Goal: Task Accomplishment & Management: Manage account settings

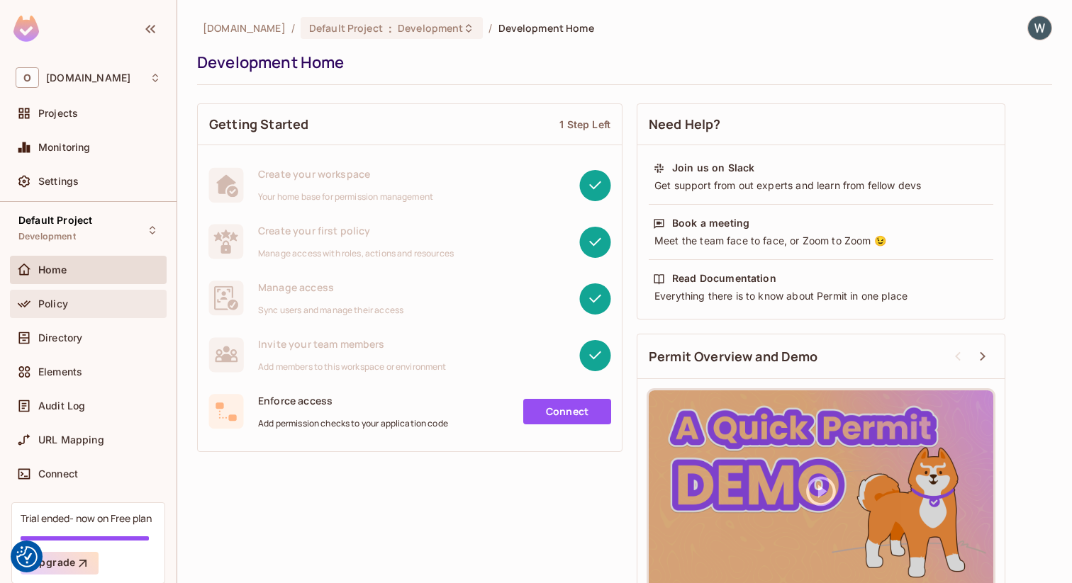
click at [85, 313] on div "Policy" at bounding box center [88, 304] width 157 height 28
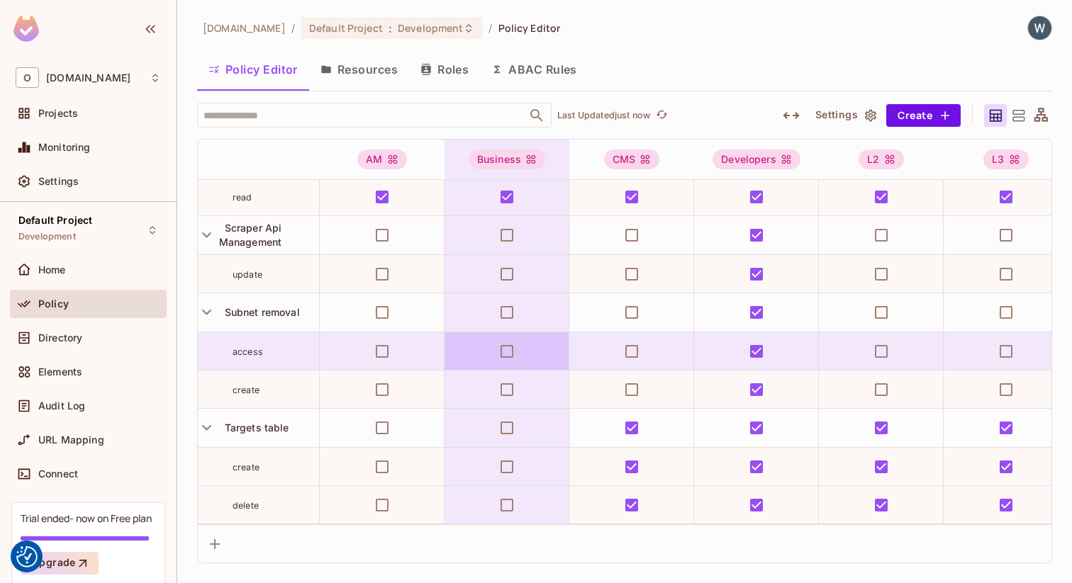
scroll to position [1433, 4]
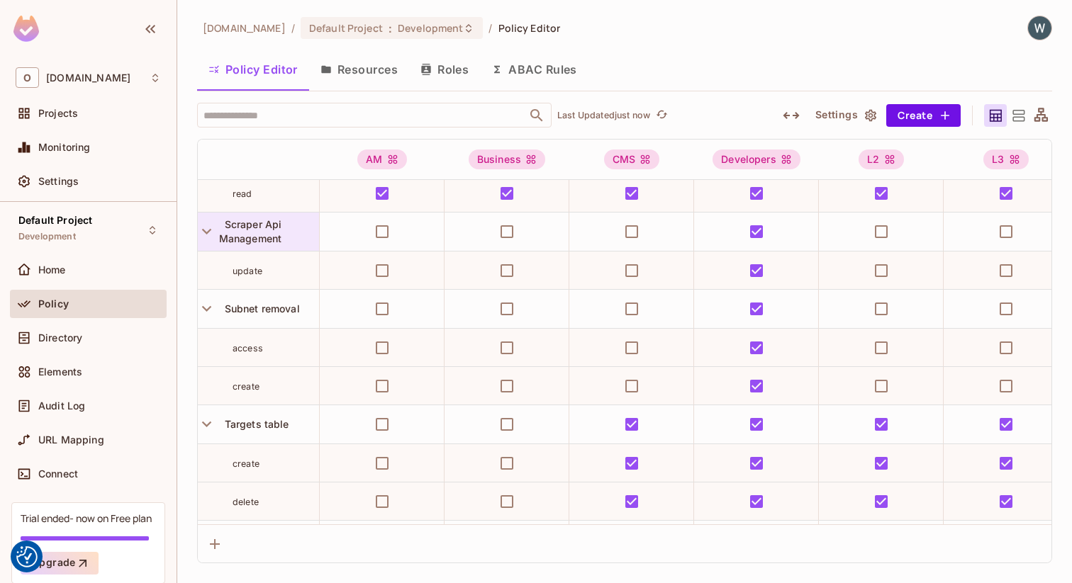
click at [273, 234] on span "Scraper Api Management" at bounding box center [250, 231] width 63 height 26
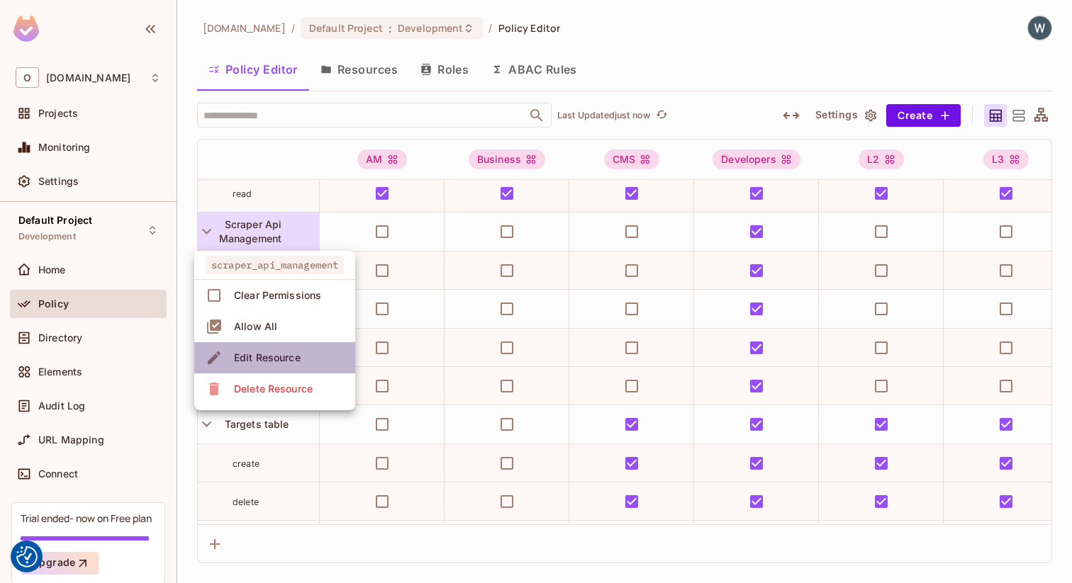
click at [303, 360] on span "Edit Resource" at bounding box center [267, 358] width 75 height 23
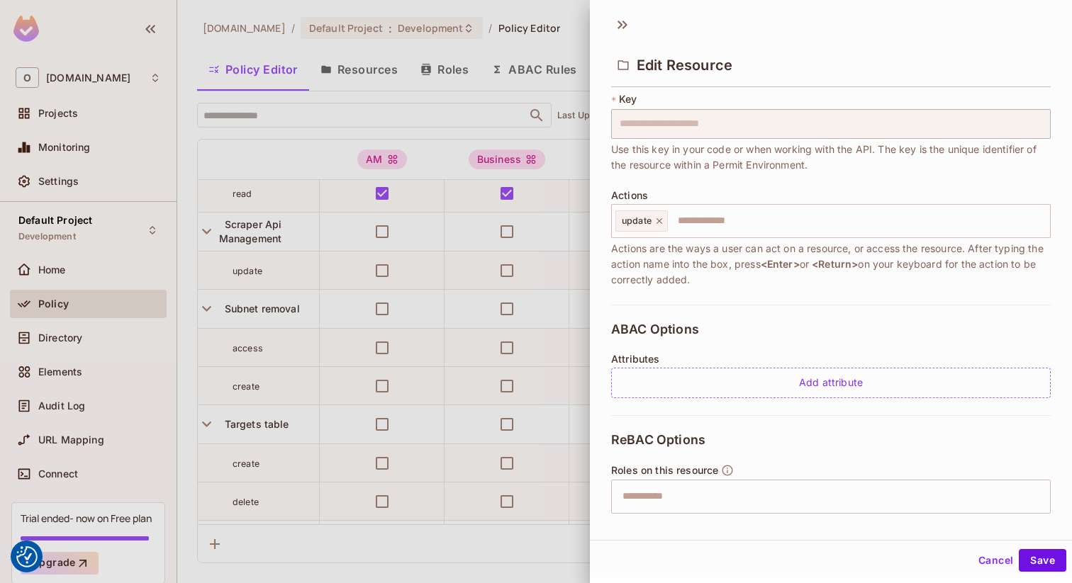
scroll to position [0, 0]
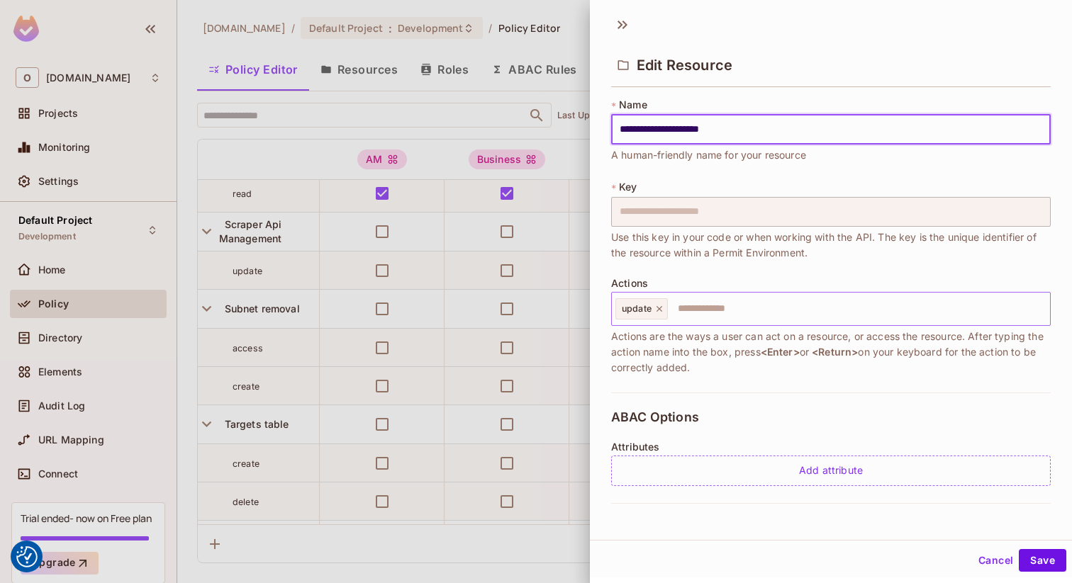
click at [733, 303] on input "text" at bounding box center [856, 309] width 375 height 28
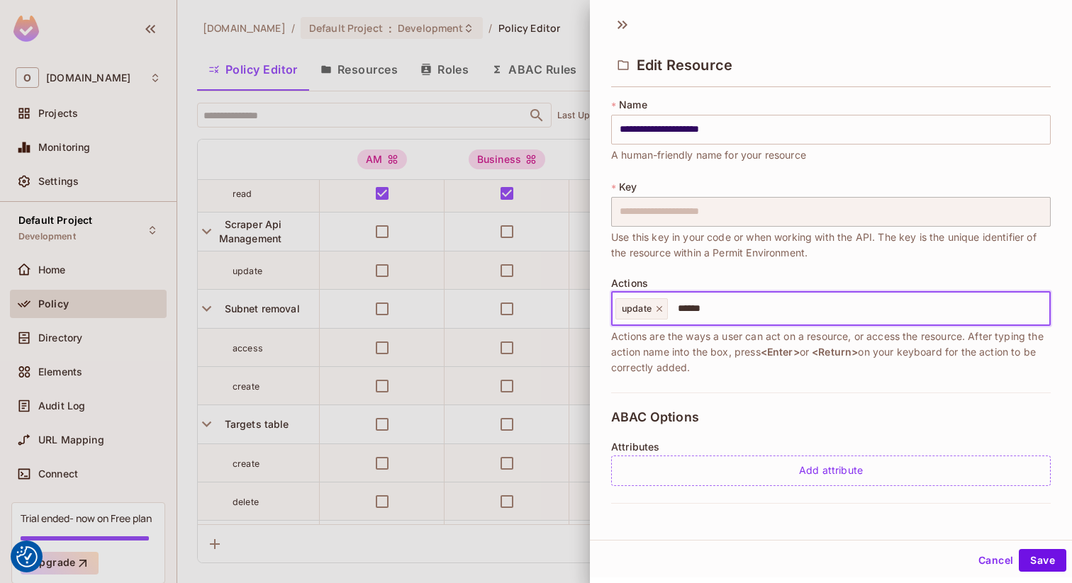
type input "*******"
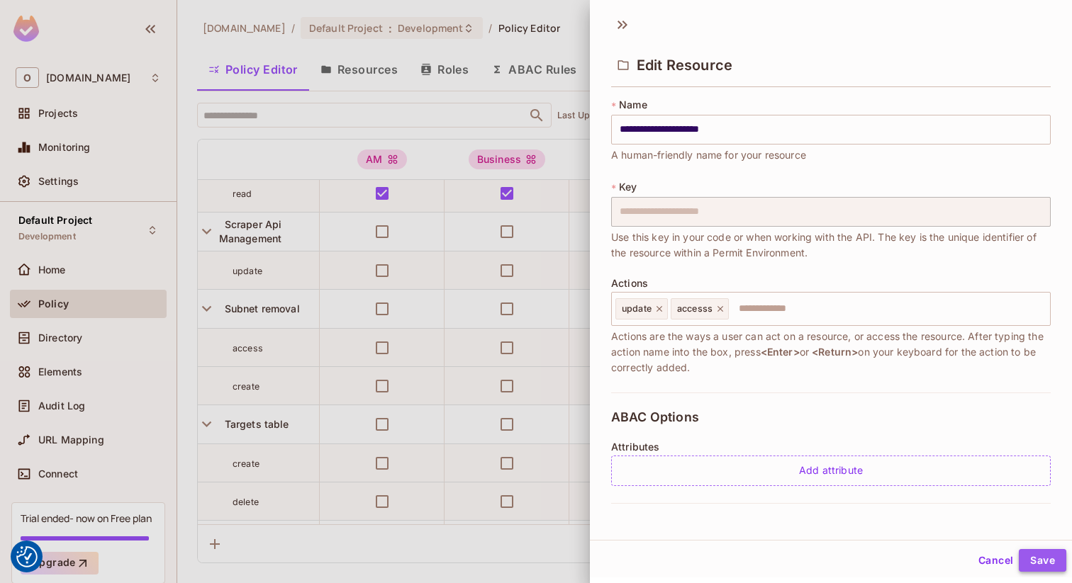
click at [1053, 562] on button "Save" at bounding box center [1042, 560] width 47 height 23
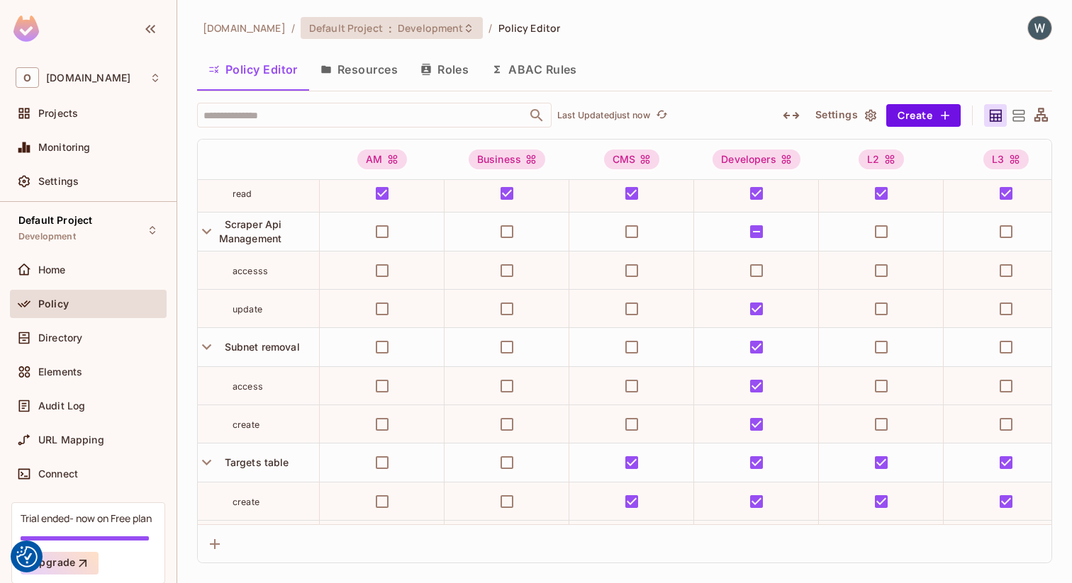
click at [403, 28] on span "Development" at bounding box center [430, 27] width 65 height 13
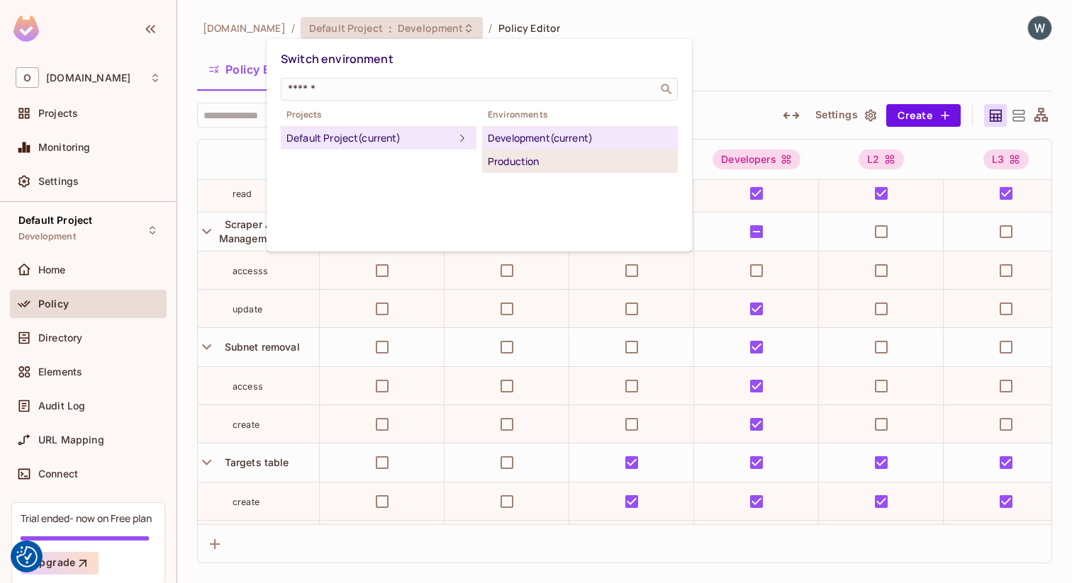
click at [542, 157] on div "Production" at bounding box center [580, 161] width 184 height 17
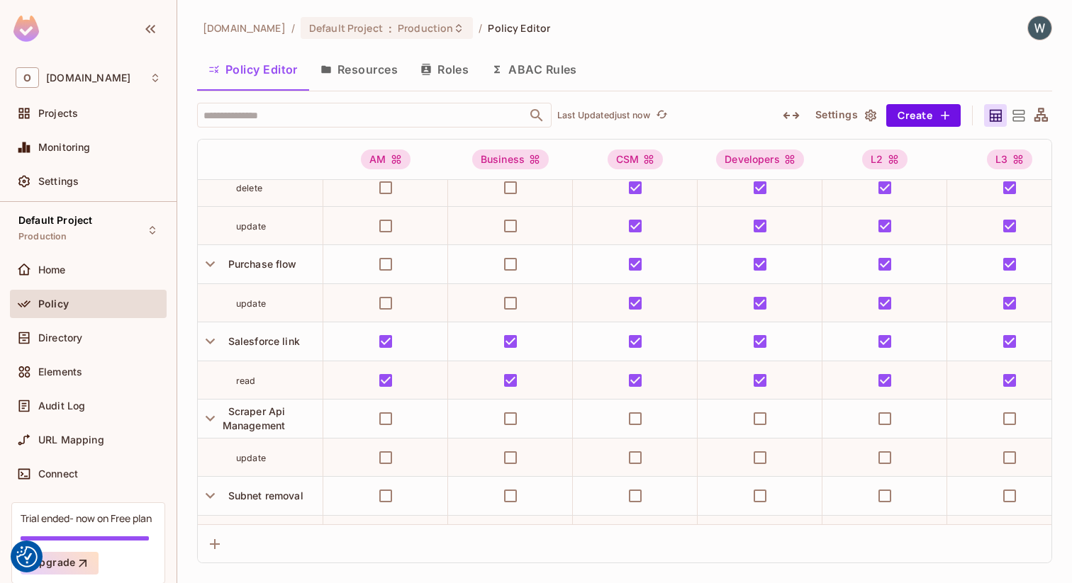
scroll to position [1253, 0]
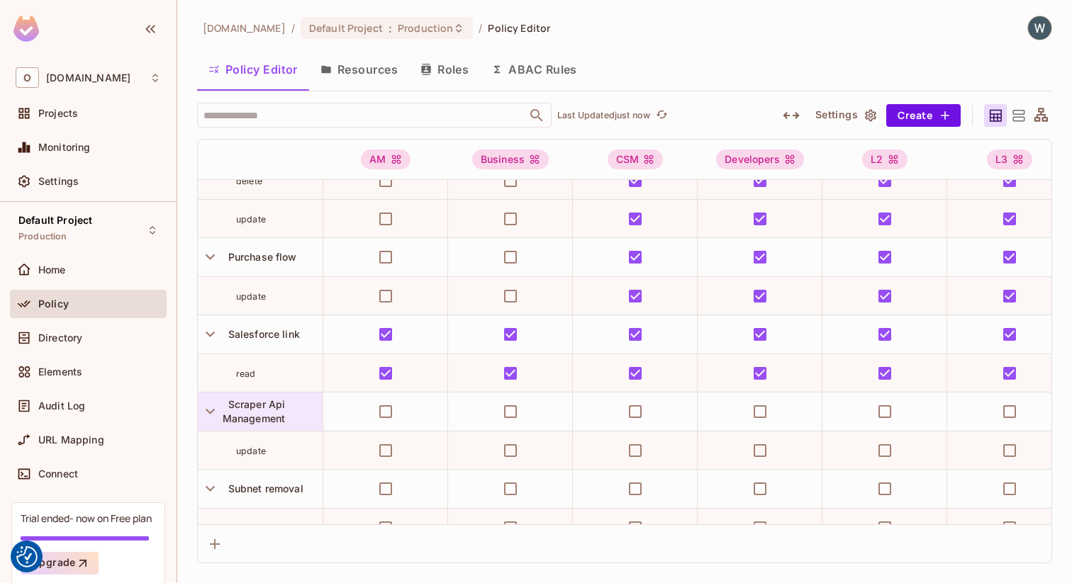
click at [293, 408] on div "Scraper Api Management" at bounding box center [273, 412] width 100 height 28
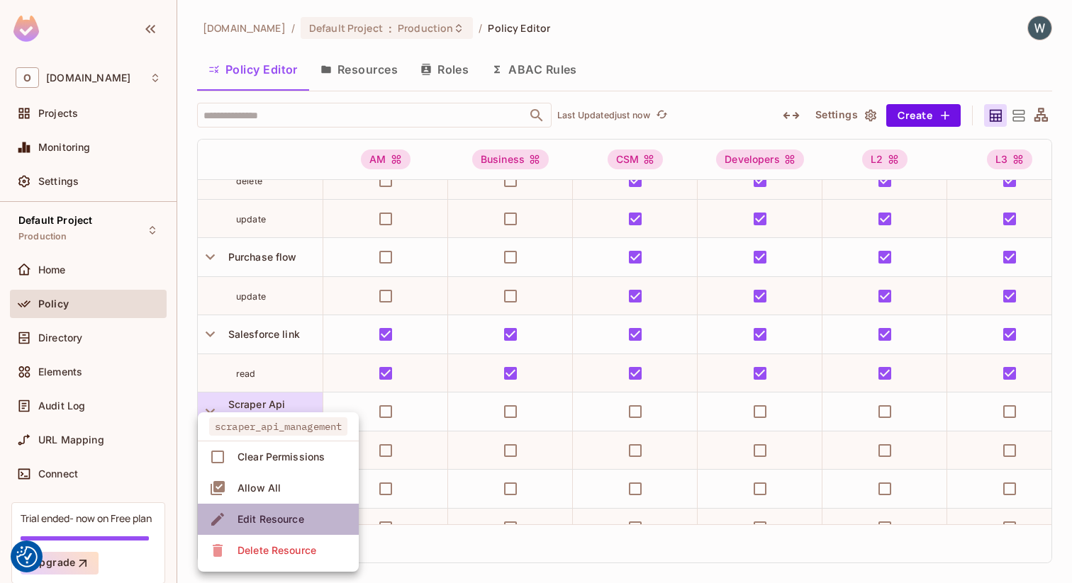
click at [296, 525] on div "Edit Resource" at bounding box center [270, 520] width 67 height 14
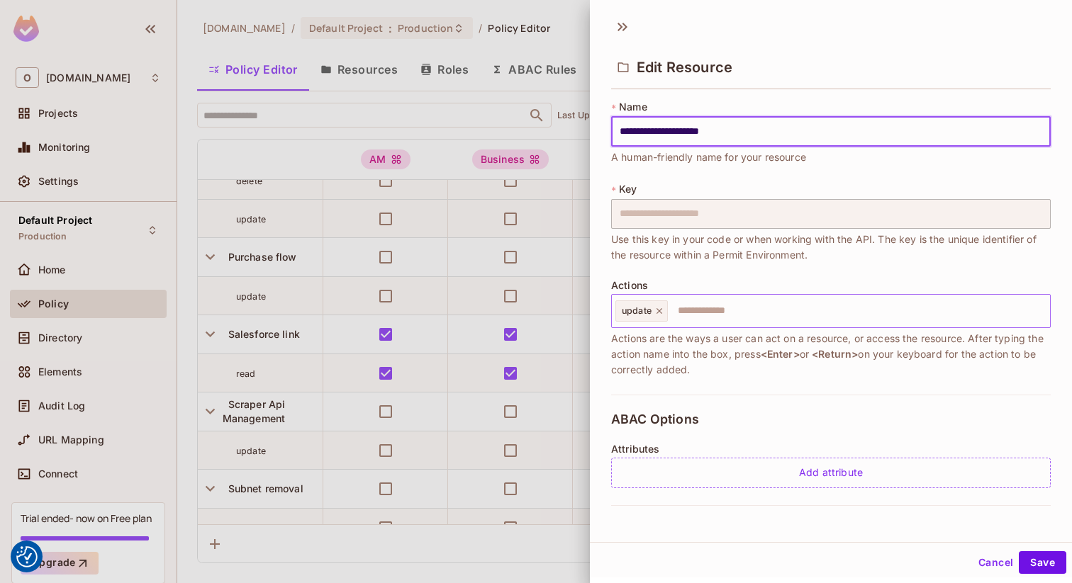
click at [737, 312] on input "text" at bounding box center [856, 311] width 375 height 28
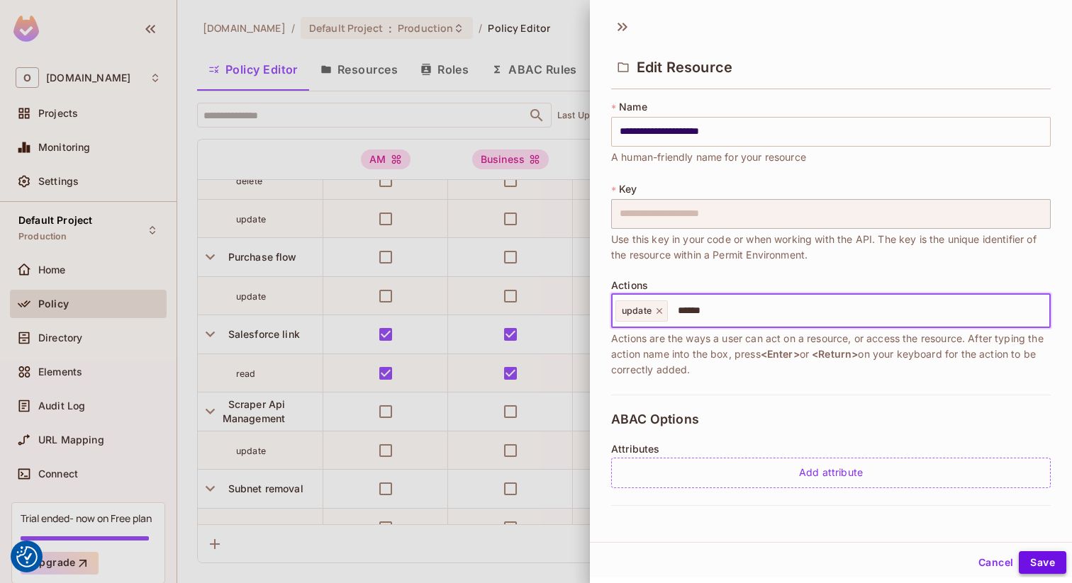
type input "******"
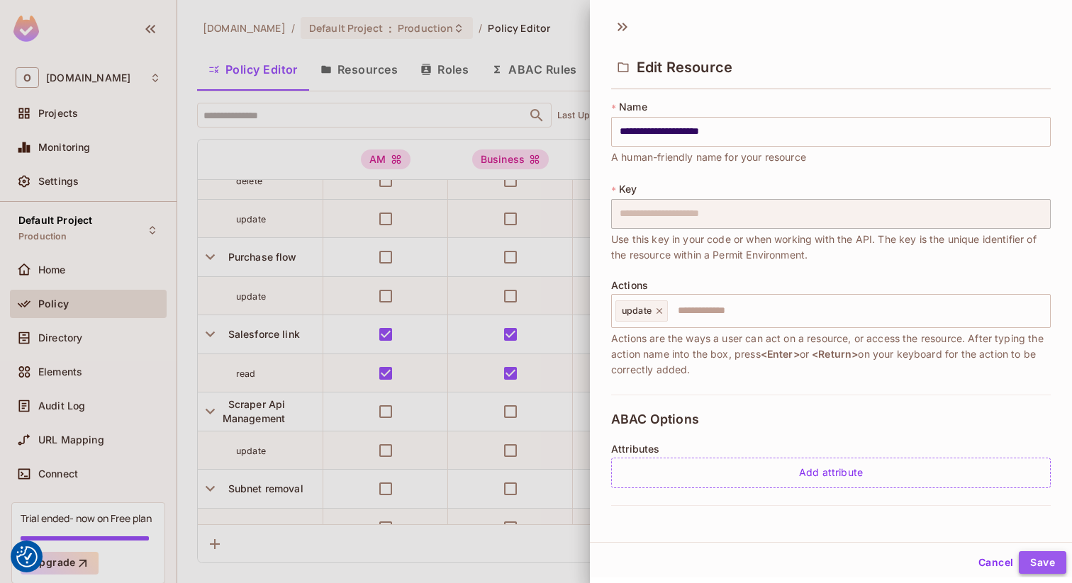
click at [1046, 564] on button "Save" at bounding box center [1042, 563] width 47 height 23
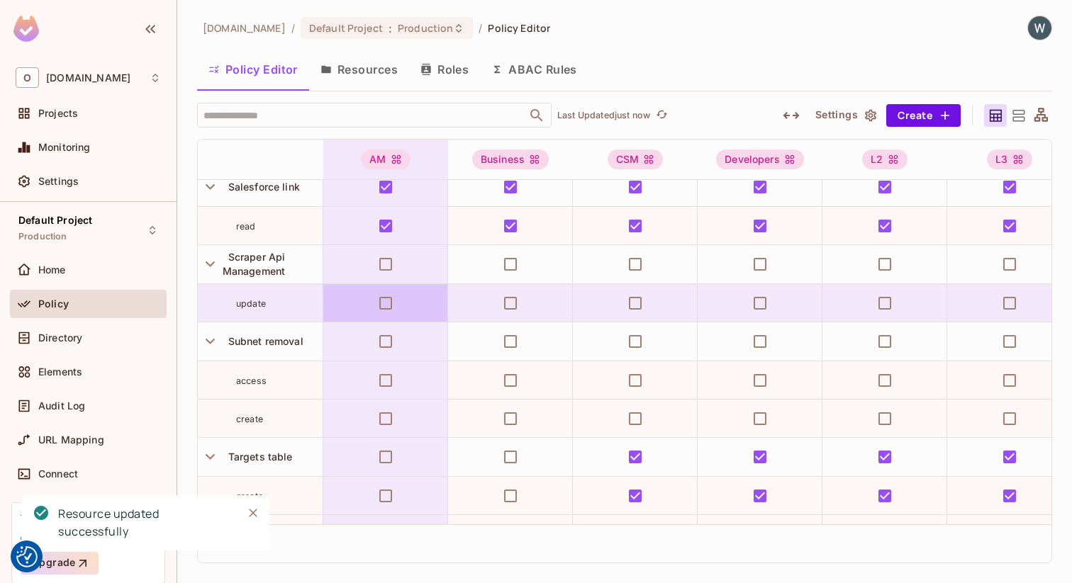
scroll to position [1440, 0]
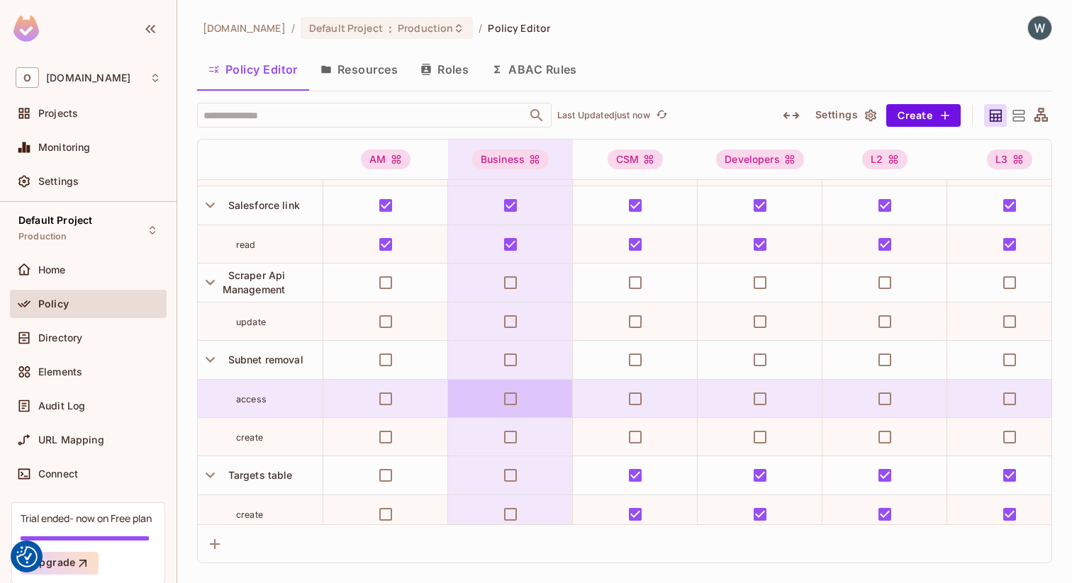
scroll to position [1385, 0]
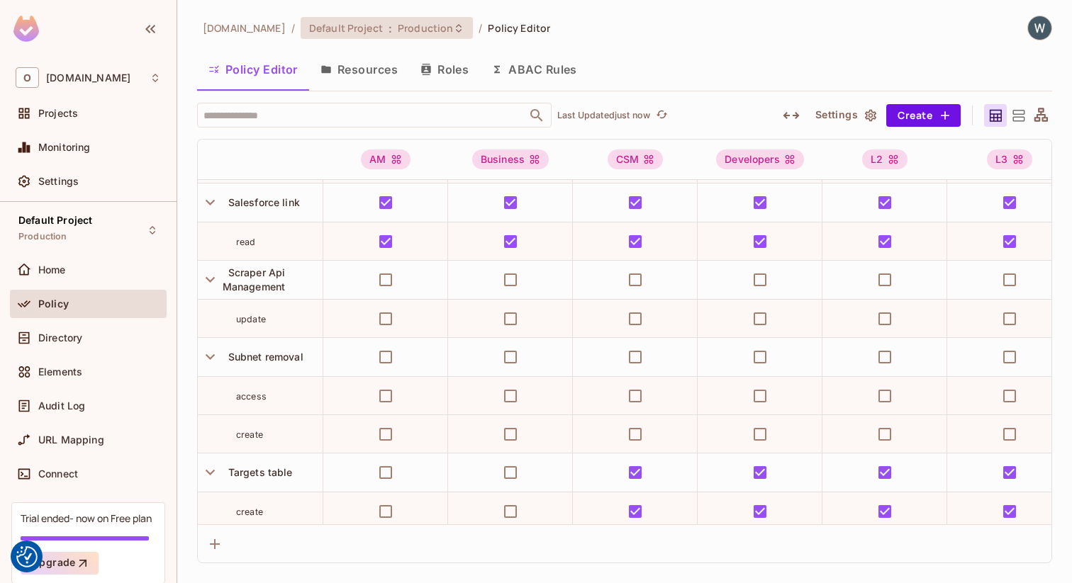
click at [398, 23] on span "Production" at bounding box center [425, 27] width 55 height 13
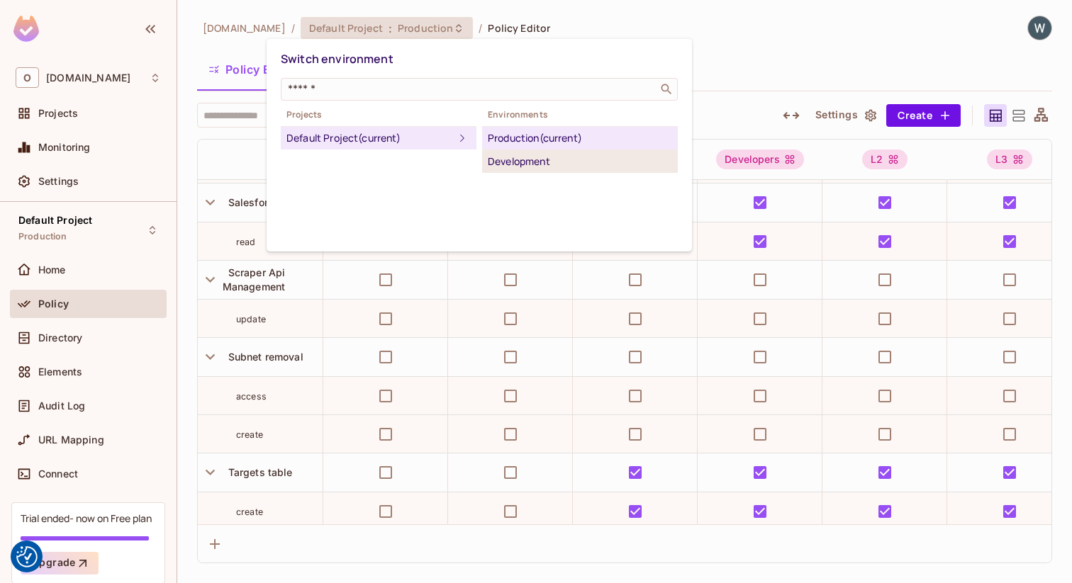
click at [508, 166] on div "Development" at bounding box center [580, 161] width 184 height 17
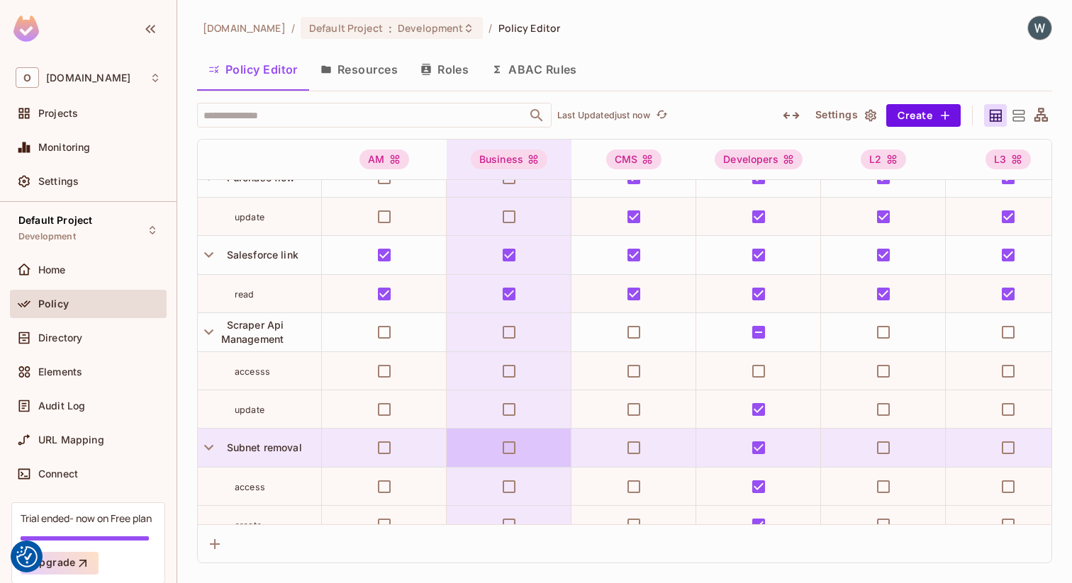
scroll to position [1332, 1]
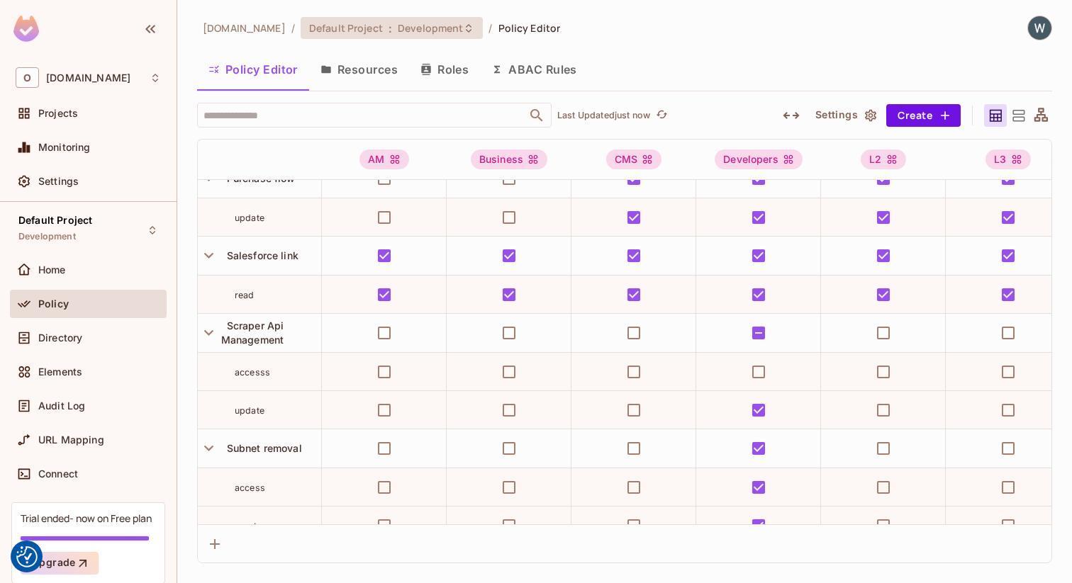
click at [398, 33] on span "Development" at bounding box center [430, 27] width 65 height 13
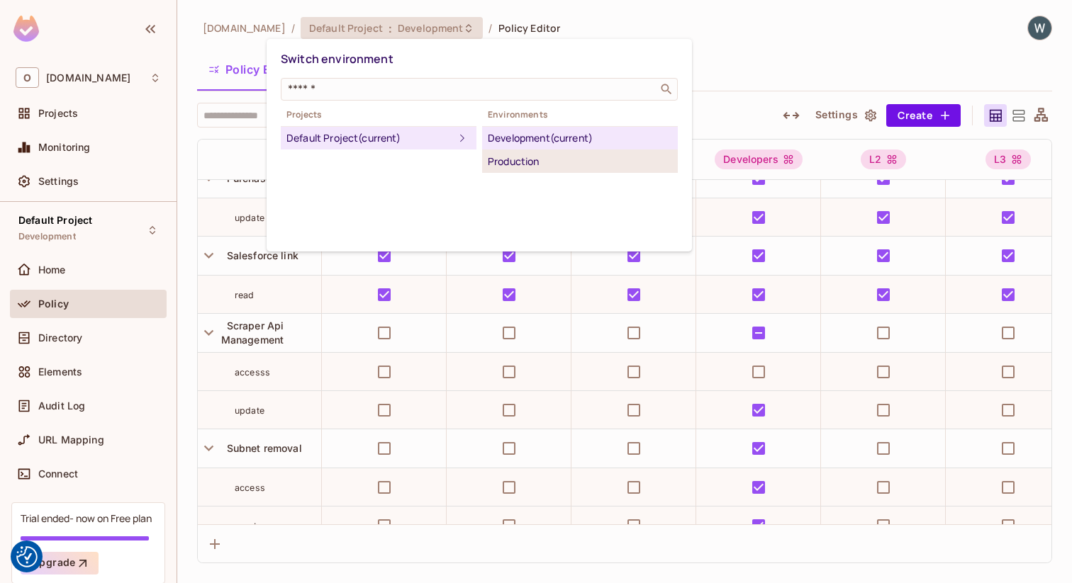
click at [559, 160] on div "Production" at bounding box center [580, 161] width 184 height 17
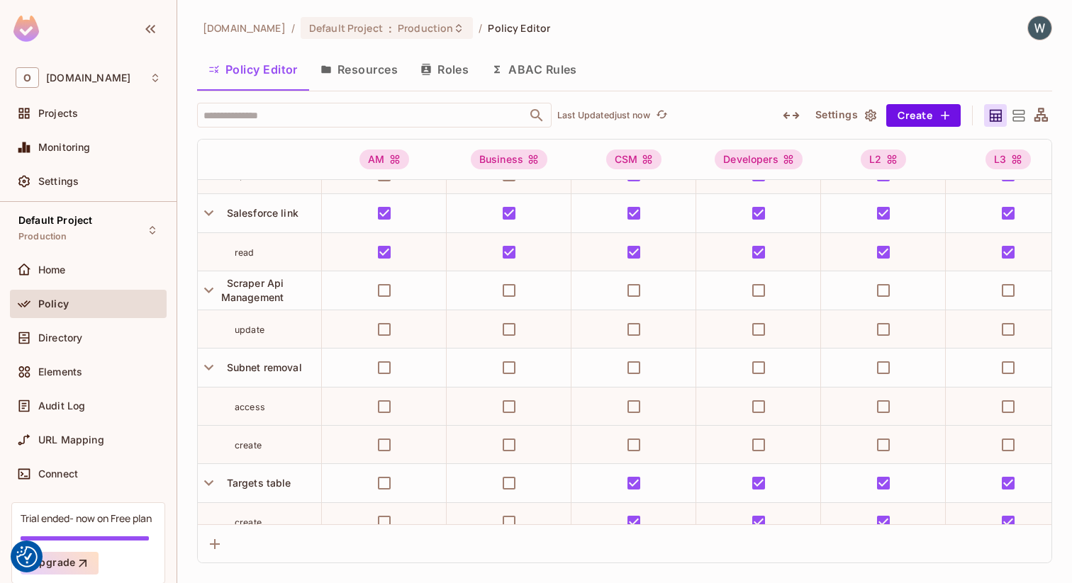
scroll to position [1380, 1]
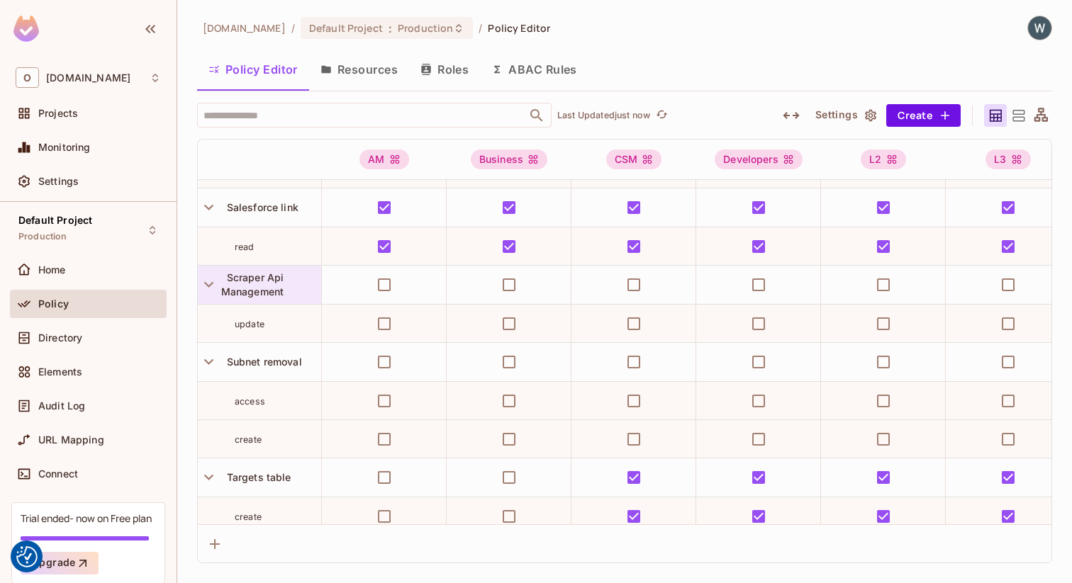
click at [275, 288] on span "Scraper Api Management" at bounding box center [252, 285] width 63 height 26
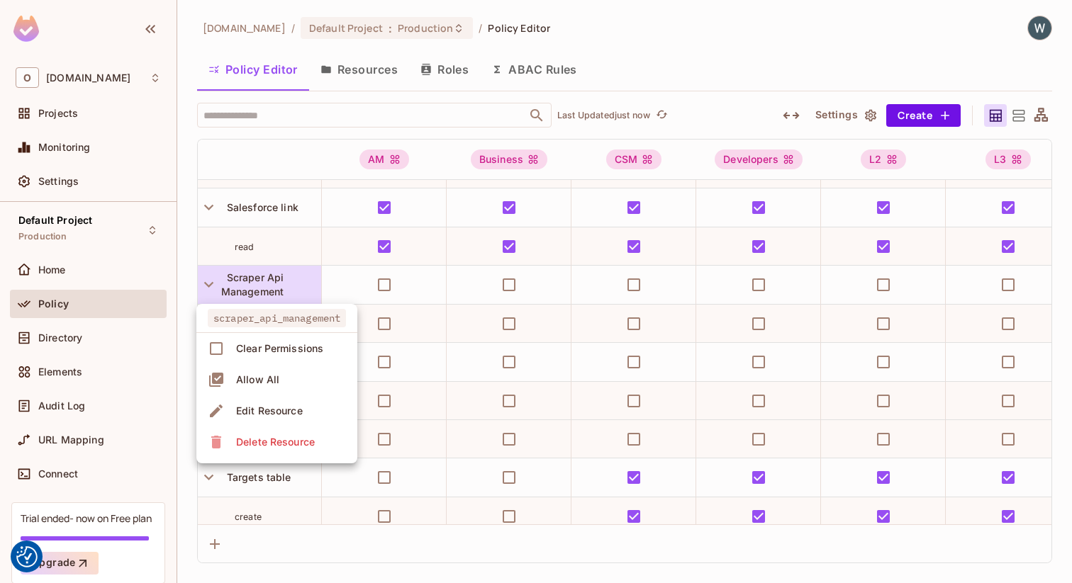
click at [298, 416] on div "Edit Resource" at bounding box center [269, 411] width 67 height 14
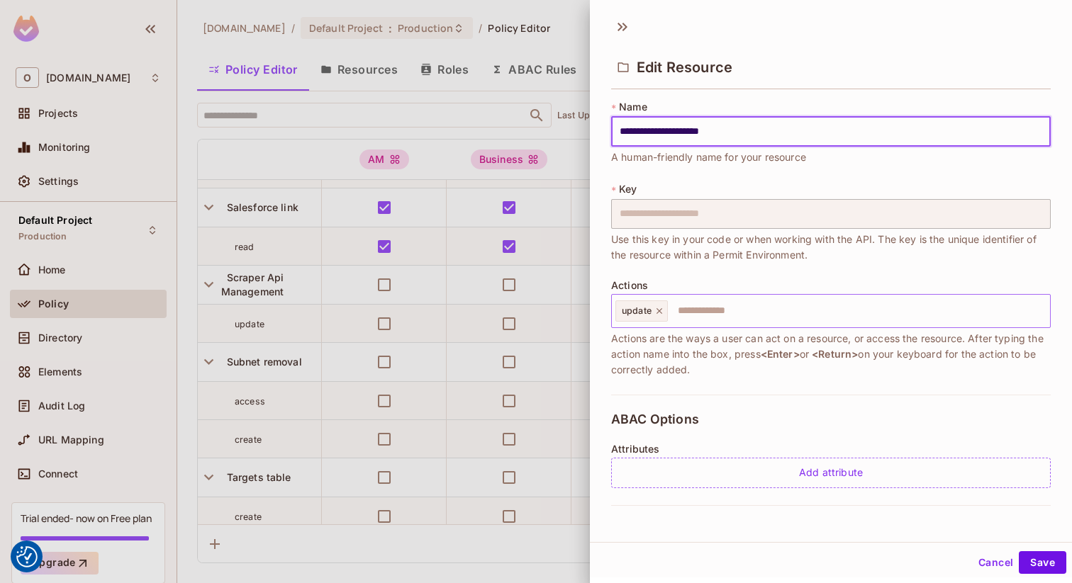
click at [770, 303] on input "text" at bounding box center [856, 311] width 375 height 28
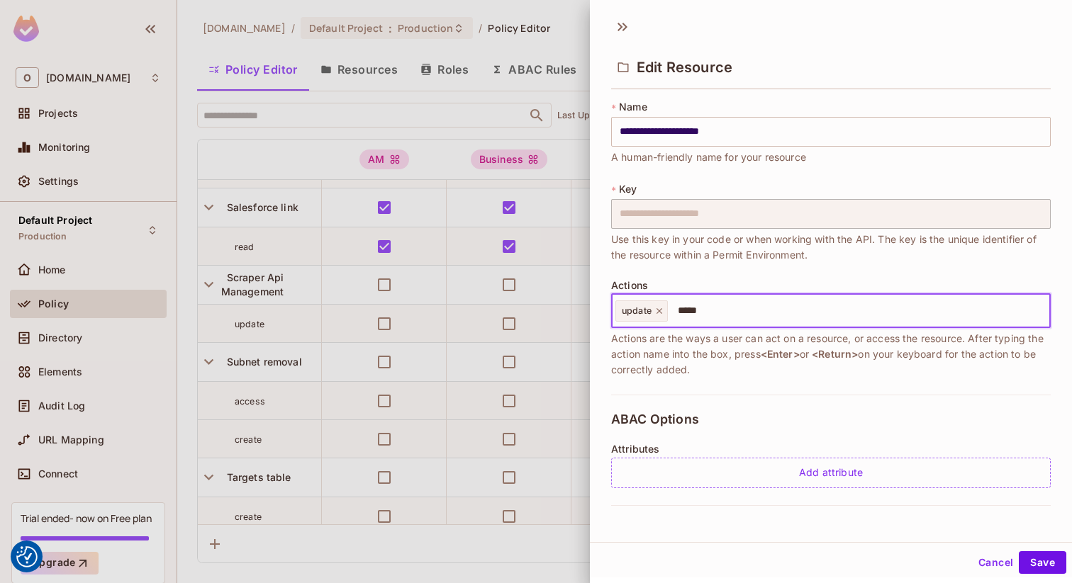
type input "******"
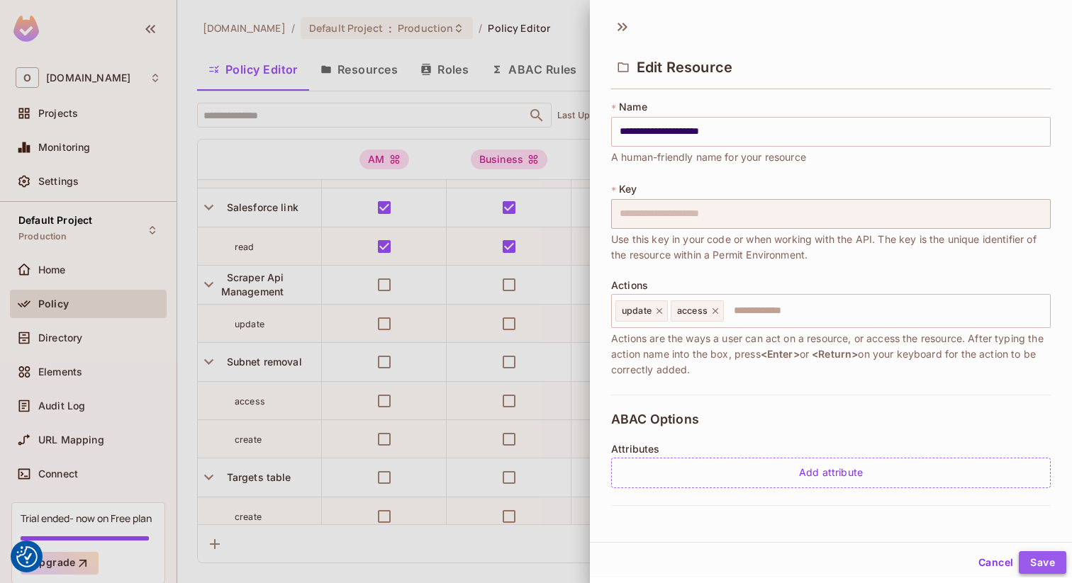
click at [1049, 560] on button "Save" at bounding box center [1042, 563] width 47 height 23
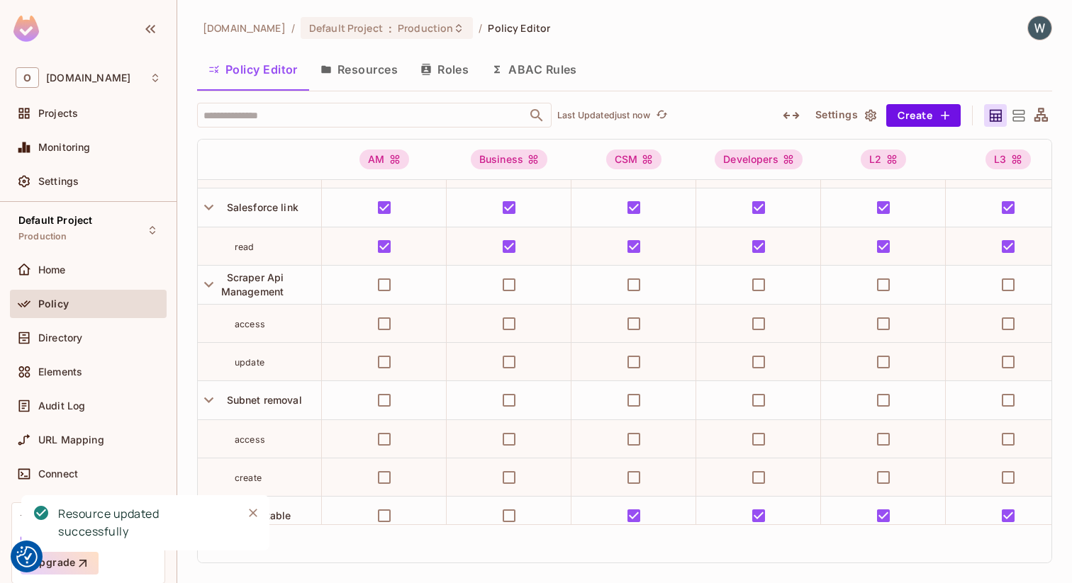
click at [254, 517] on icon "Close" at bounding box center [253, 513] width 14 height 14
click at [761, 86] on div "Policy Editor Resources Roles ABAC Rules" at bounding box center [624, 69] width 855 height 35
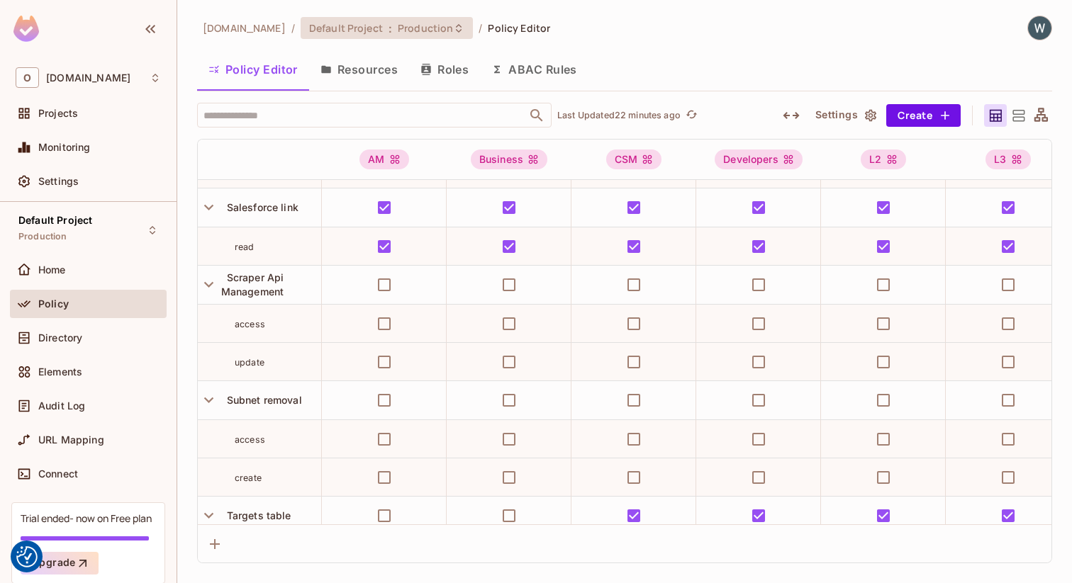
click at [398, 33] on span "Production" at bounding box center [425, 27] width 55 height 13
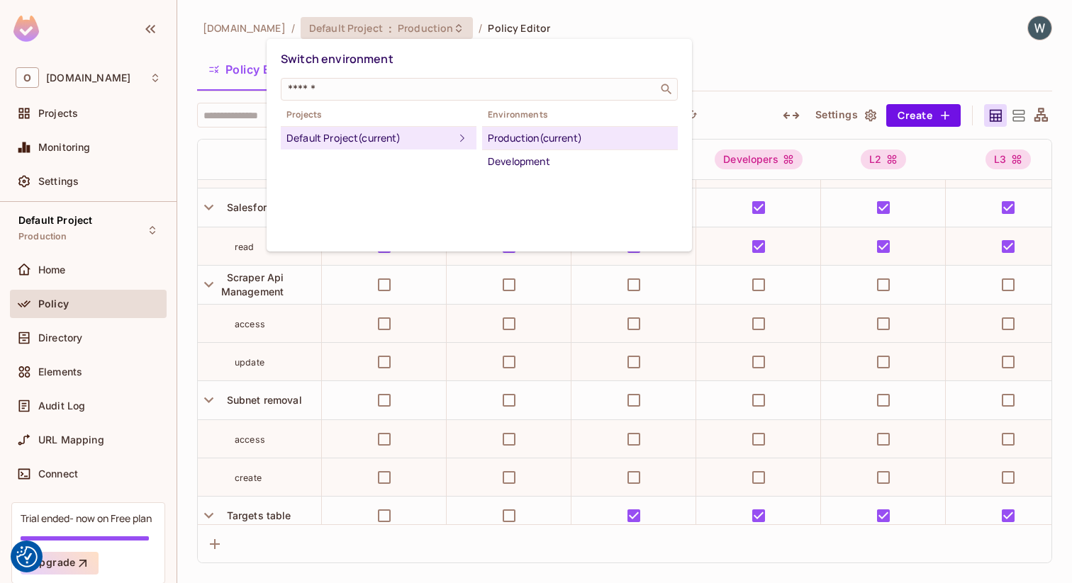
click at [756, 40] on div at bounding box center [536, 291] width 1072 height 583
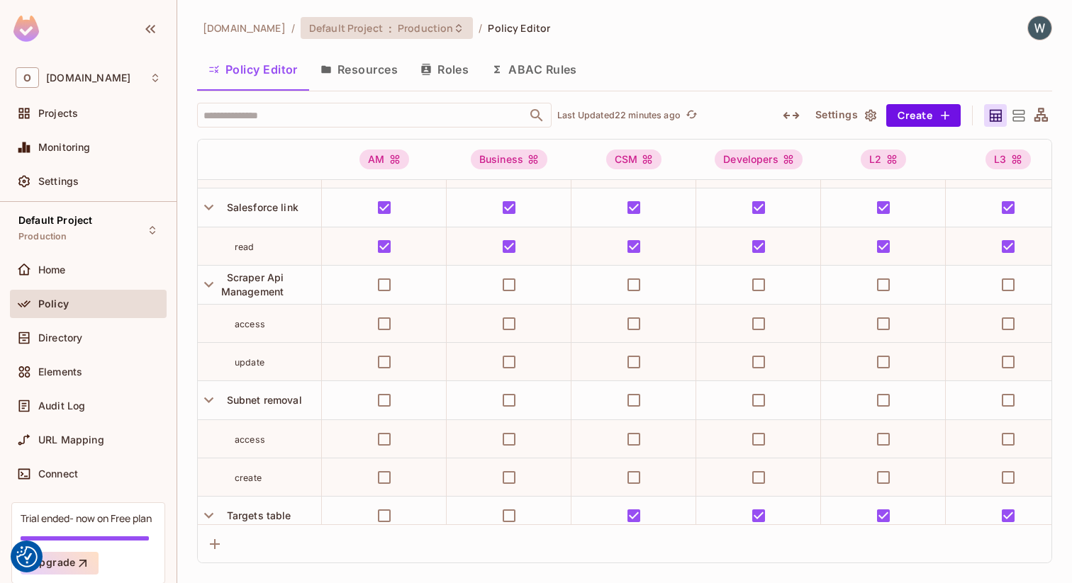
click at [412, 28] on span "Production" at bounding box center [425, 27] width 55 height 13
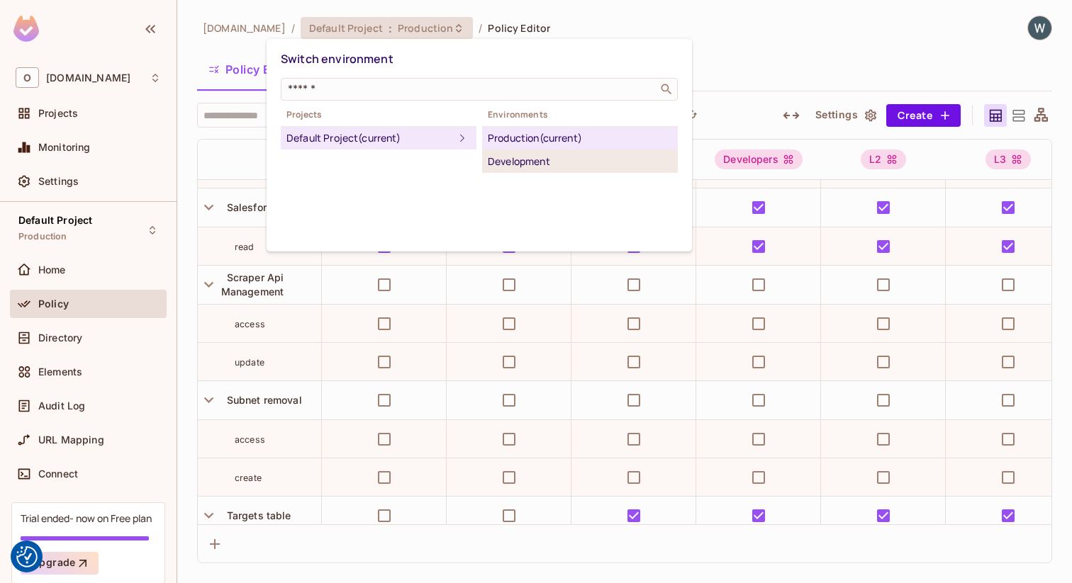
click at [533, 156] on div "Development" at bounding box center [580, 161] width 184 height 17
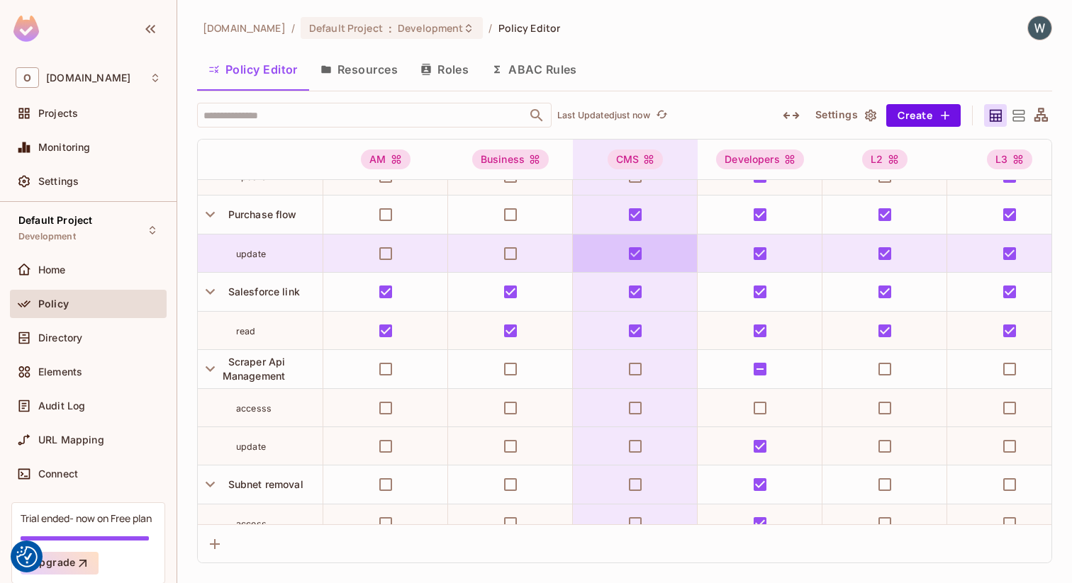
scroll to position [1311, 0]
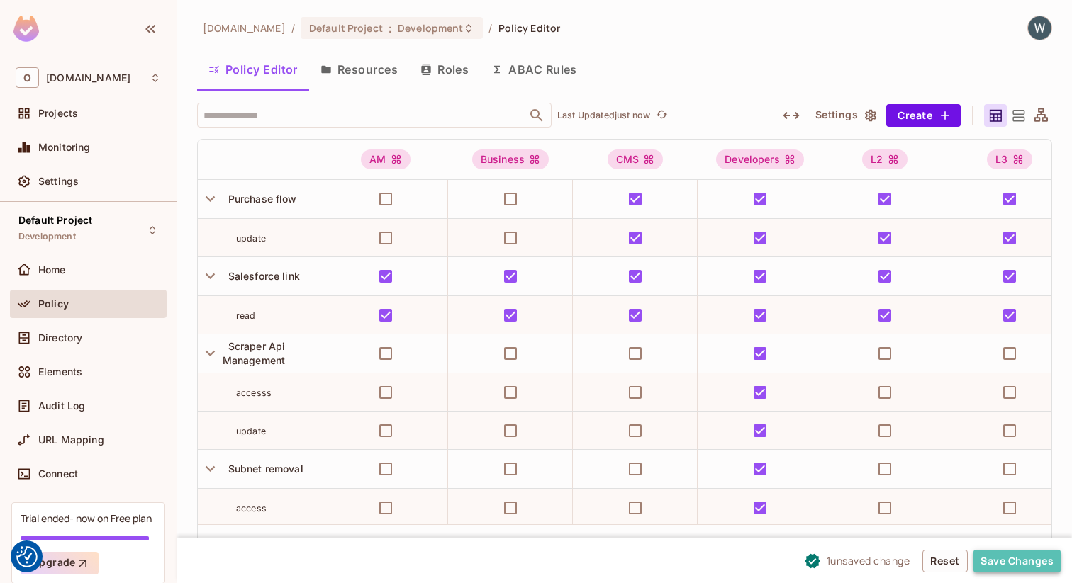
click at [1033, 564] on button "Save Changes" at bounding box center [1016, 561] width 87 height 23
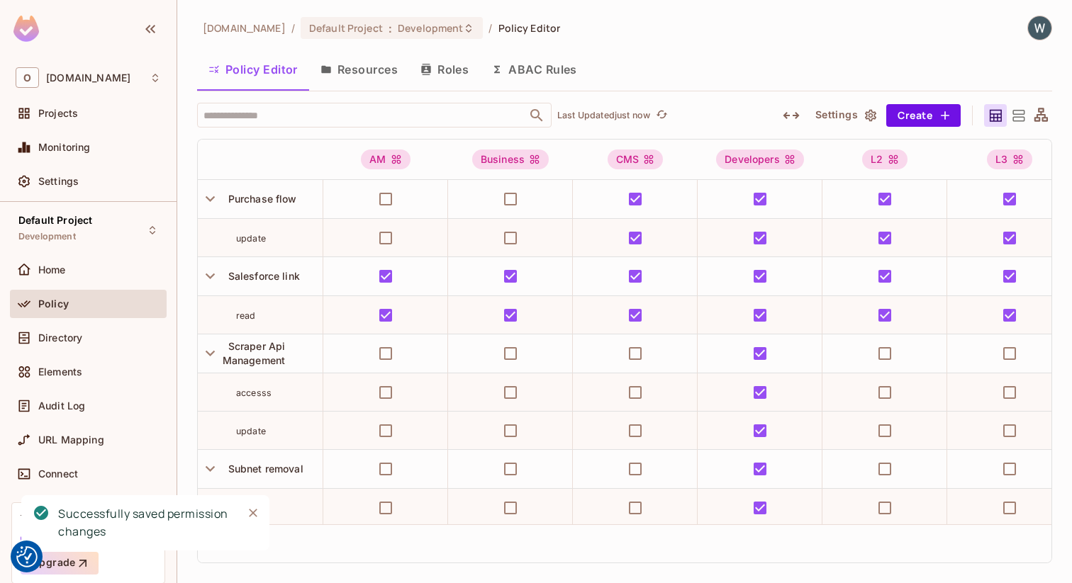
click at [252, 514] on icon "Close" at bounding box center [253, 513] width 9 height 9
click at [766, 51] on div "[DOMAIN_NAME] / Default Project : Development / Policy Editor Policy Editor Res…" at bounding box center [624, 290] width 855 height 548
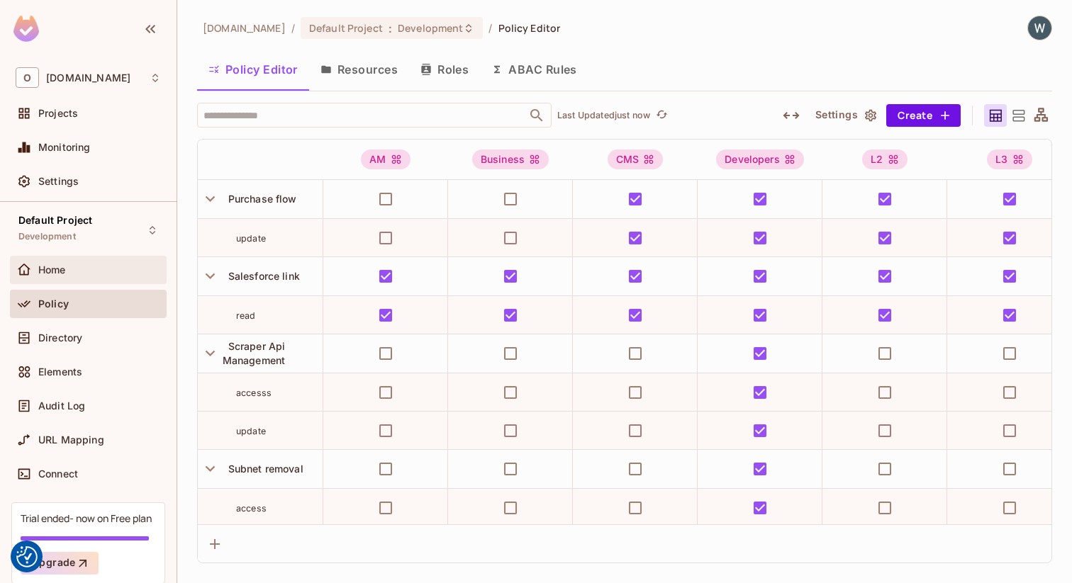
click at [65, 272] on span "Home" at bounding box center [52, 269] width 28 height 11
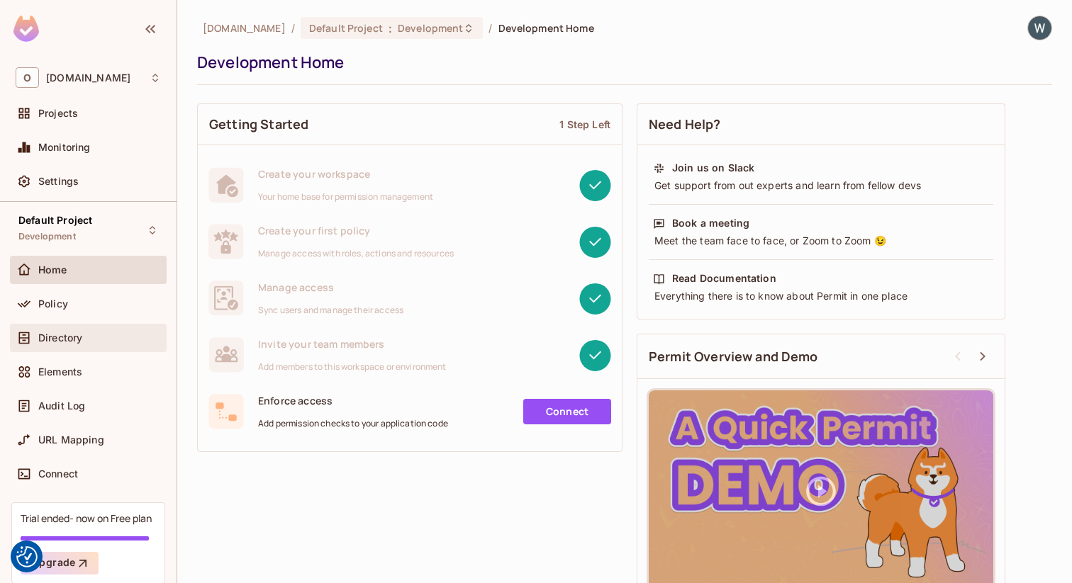
click at [108, 336] on div "Directory" at bounding box center [99, 337] width 123 height 11
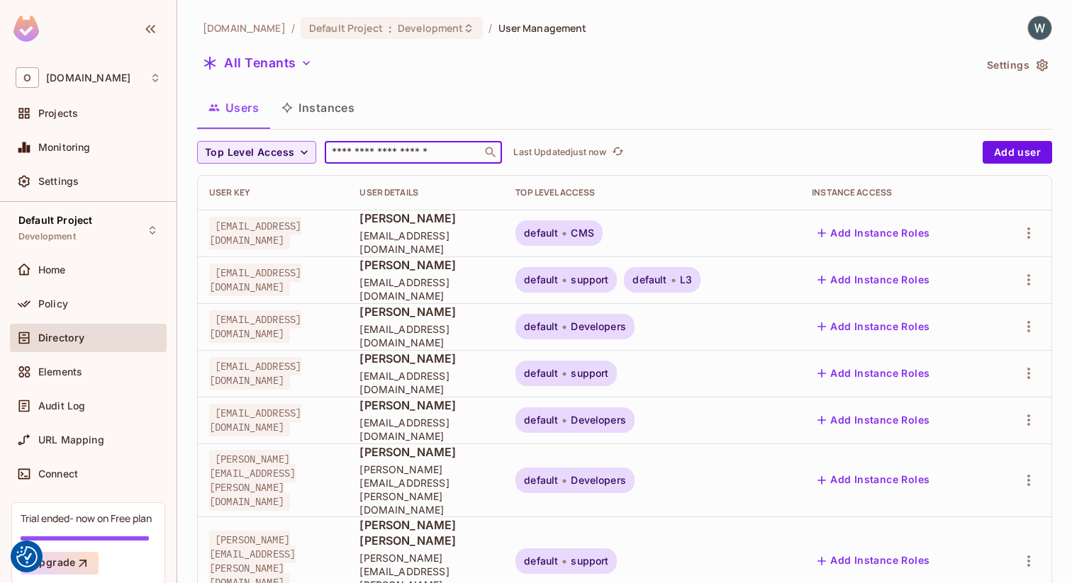
click at [401, 150] on input "text" at bounding box center [403, 152] width 149 height 14
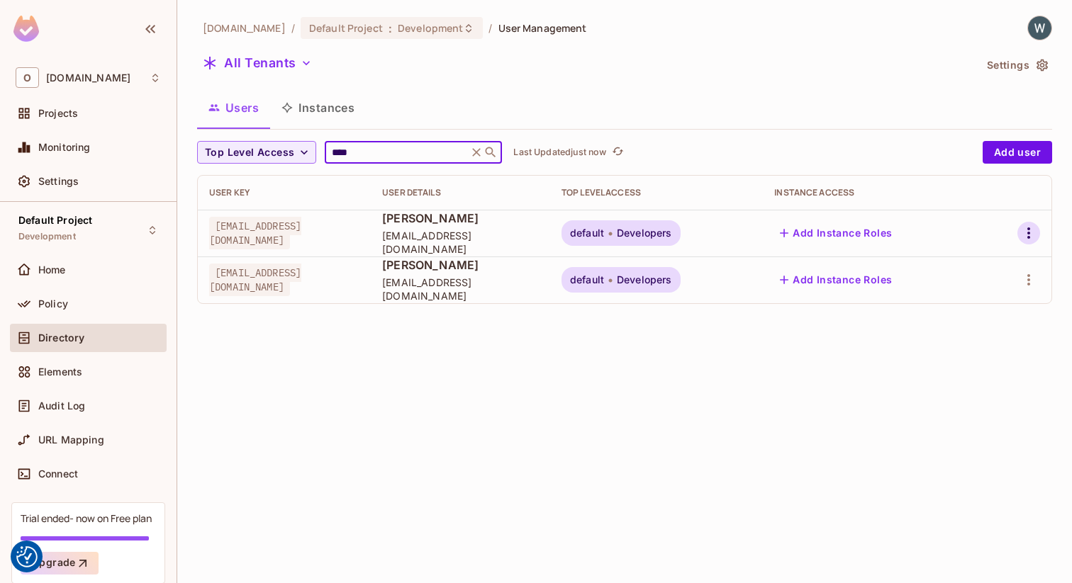
type input "****"
click at [1027, 235] on icon "button" at bounding box center [1028, 233] width 17 height 17
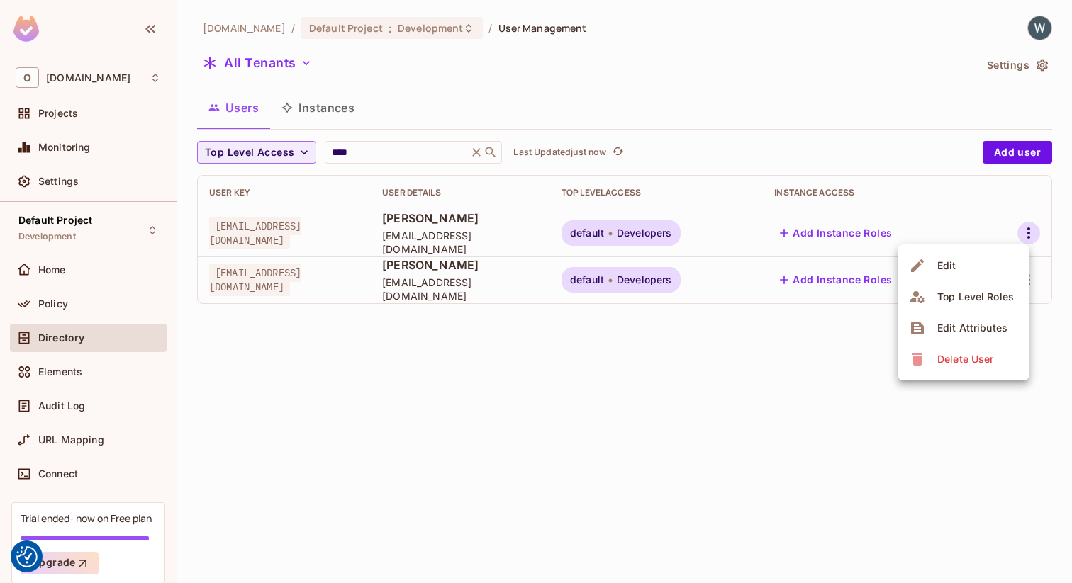
click at [620, 544] on div at bounding box center [536, 291] width 1072 height 583
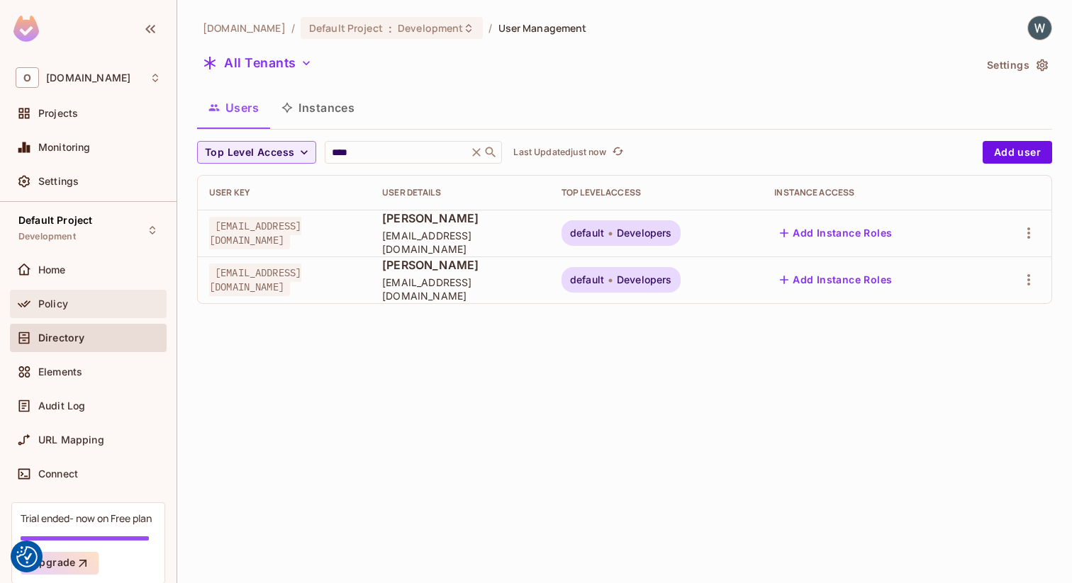
click at [79, 301] on div "Policy" at bounding box center [99, 303] width 123 height 11
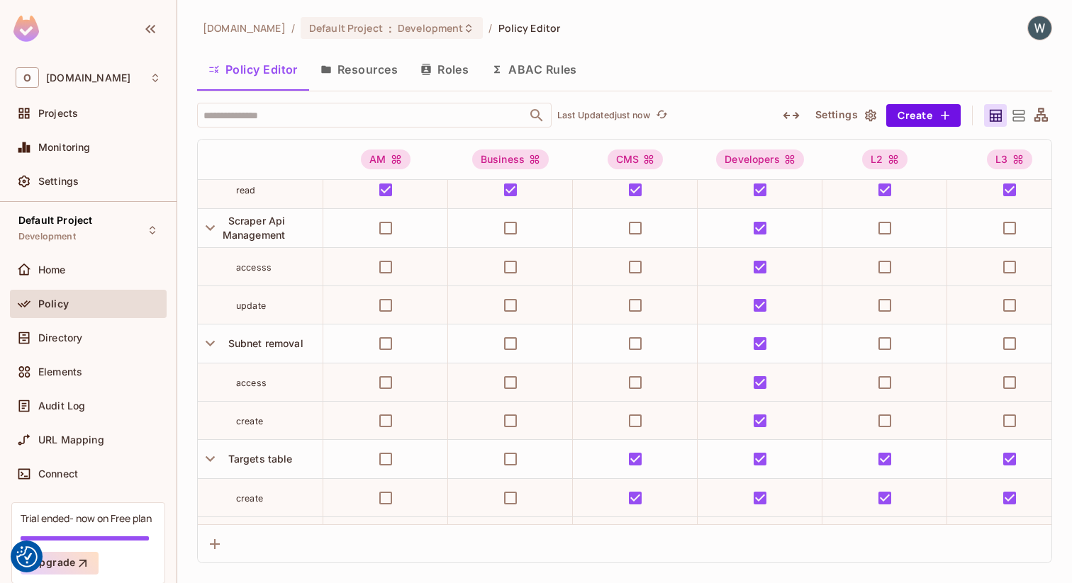
scroll to position [1411, 0]
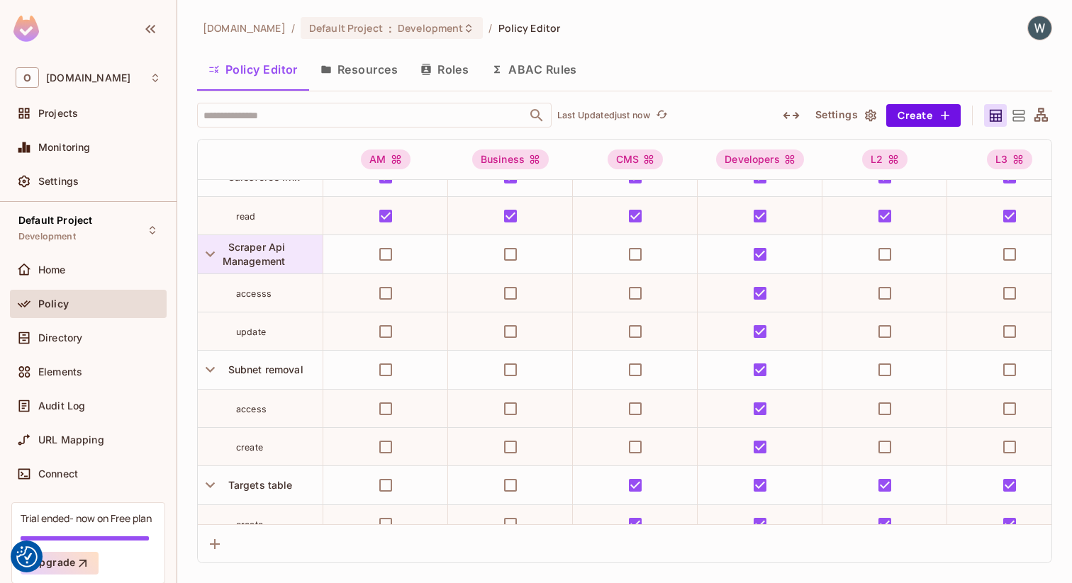
click at [267, 249] on span "Scraper Api Management" at bounding box center [254, 254] width 63 height 26
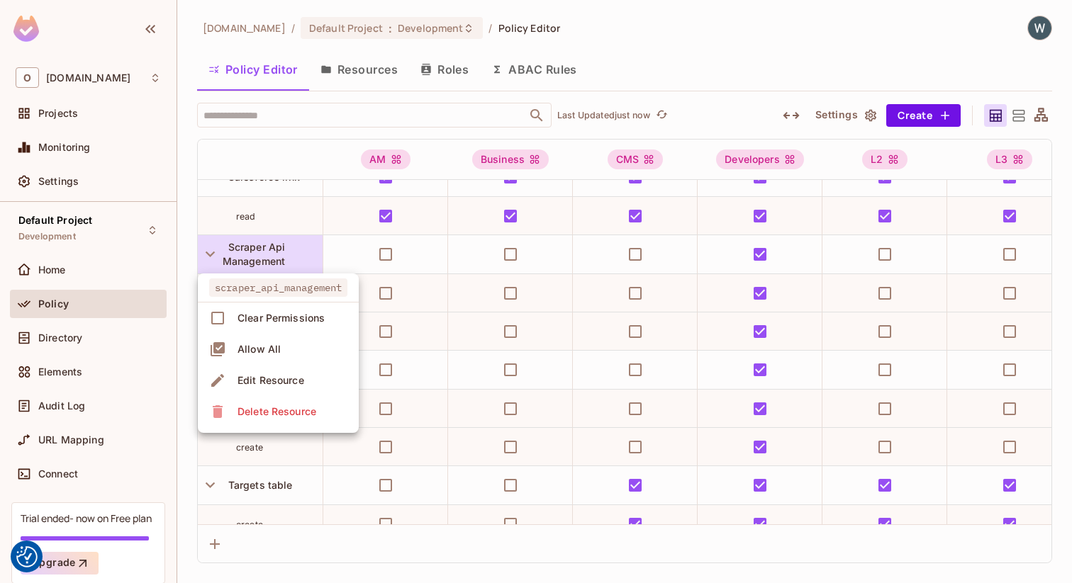
click at [293, 376] on div "Edit Resource" at bounding box center [270, 381] width 67 height 14
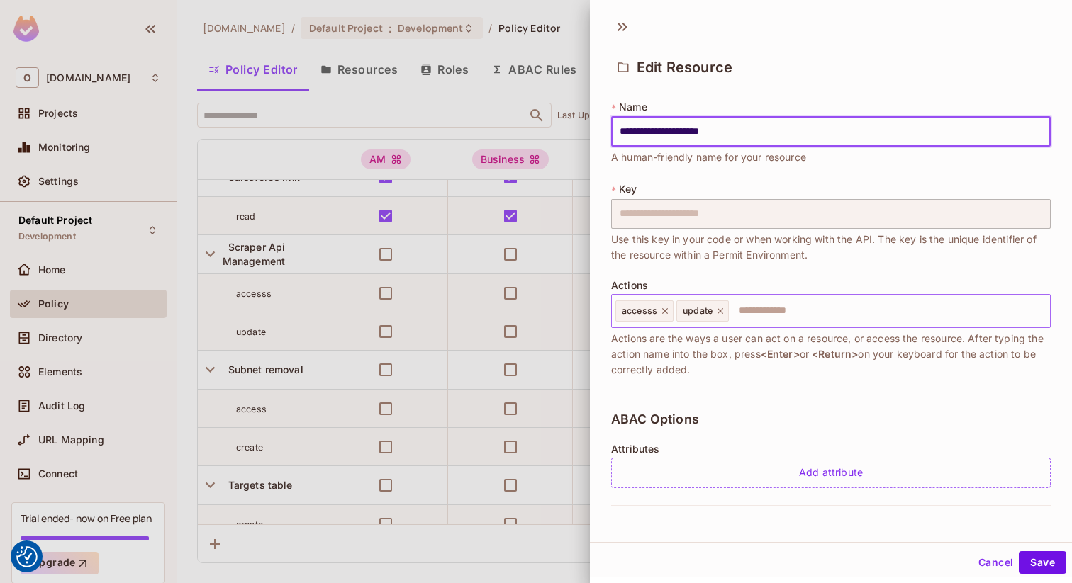
click at [655, 315] on span "accesss" at bounding box center [639, 311] width 35 height 11
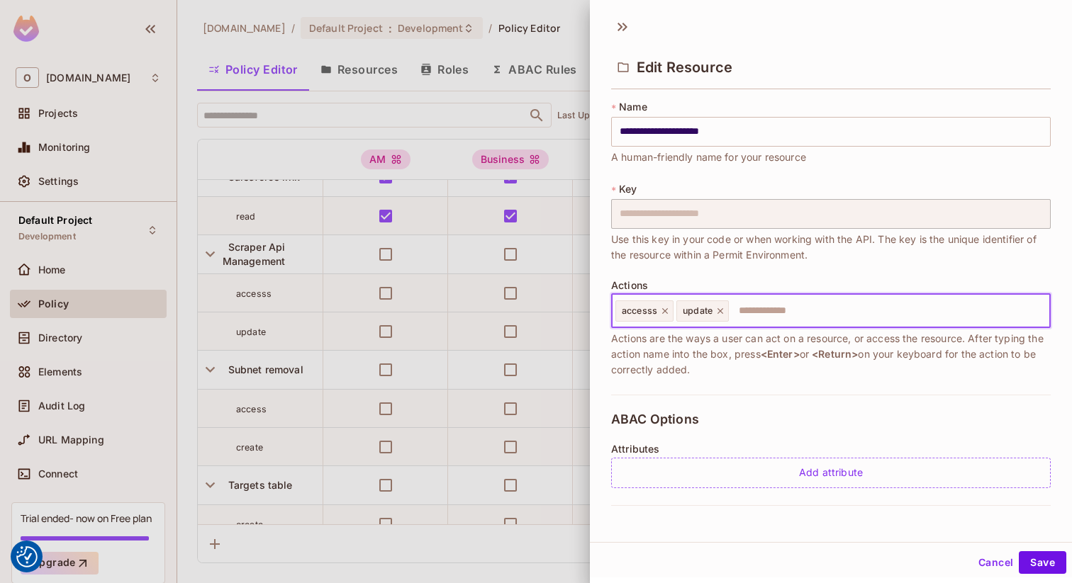
click at [666, 313] on icon at bounding box center [665, 311] width 10 height 10
type input "******"
click at [804, 314] on input "******" at bounding box center [856, 311] width 375 height 28
type input "******"
click at [656, 313] on icon at bounding box center [659, 311] width 10 height 10
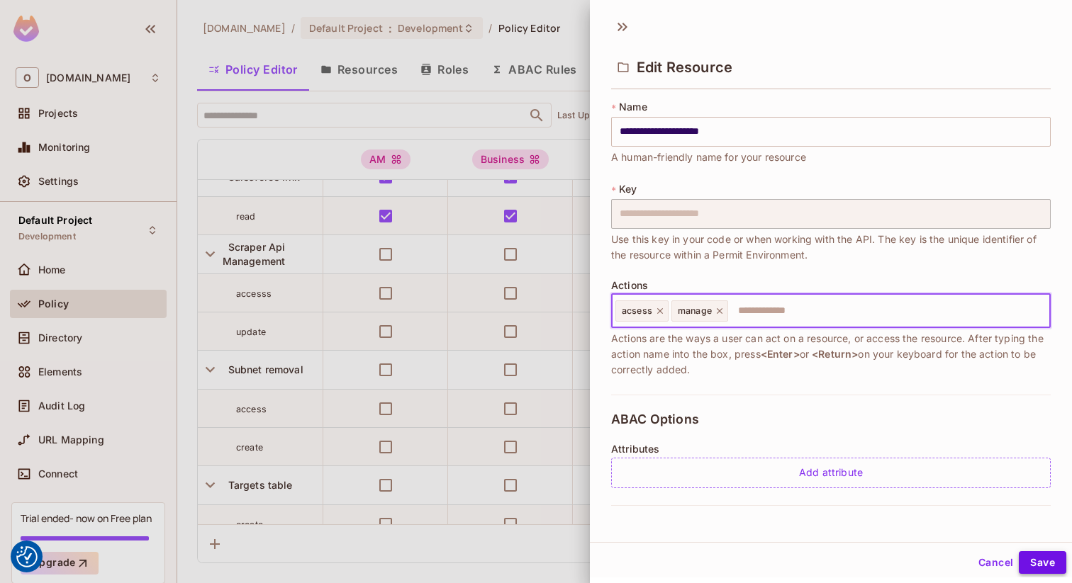
click at [1050, 566] on button "Save" at bounding box center [1042, 563] width 47 height 23
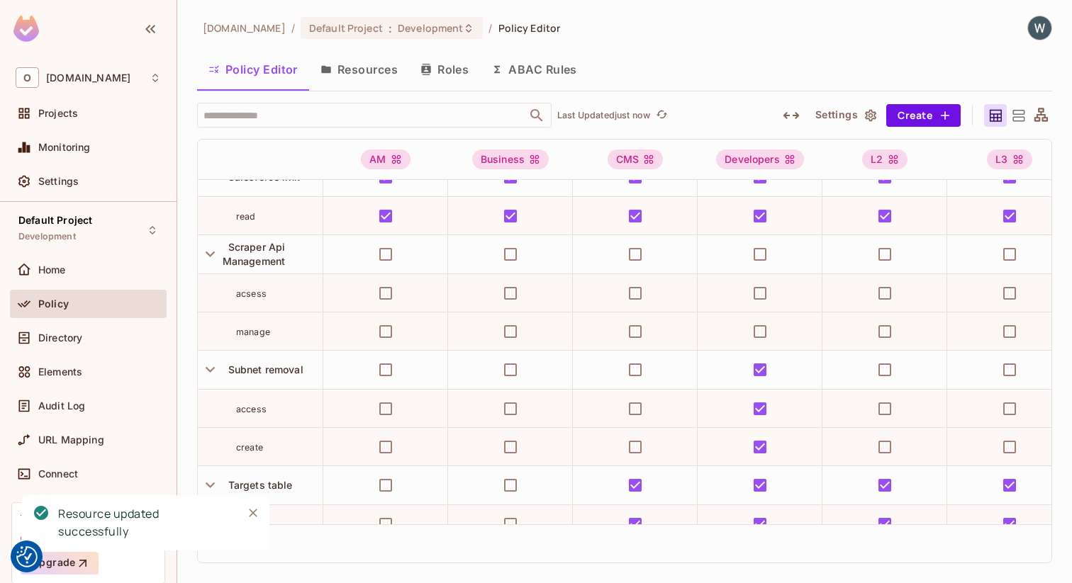
click at [705, 66] on div "Policy Editor Resources Roles ABAC Rules" at bounding box center [624, 69] width 855 height 35
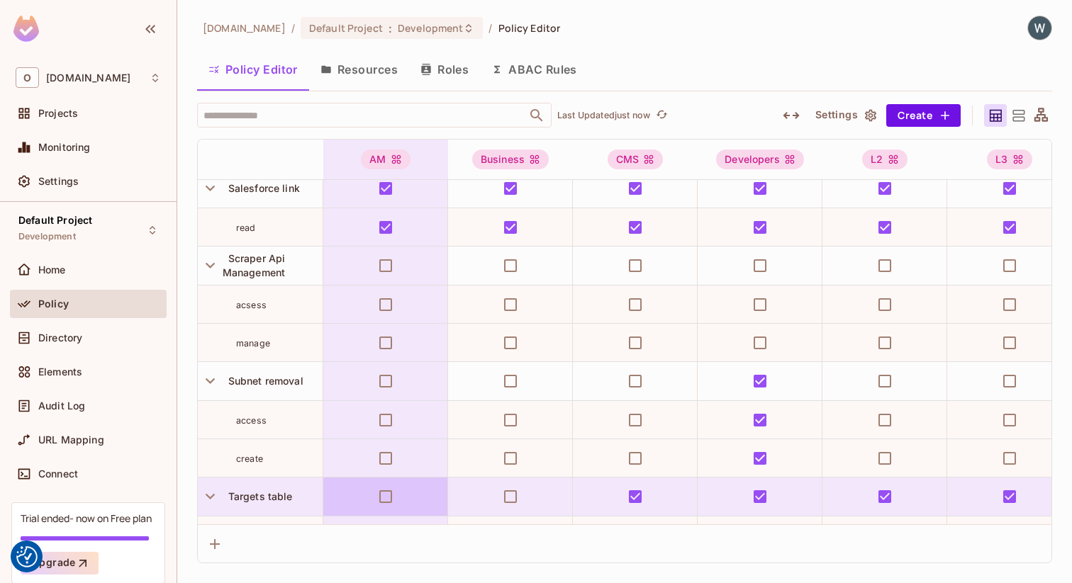
scroll to position [1394, 0]
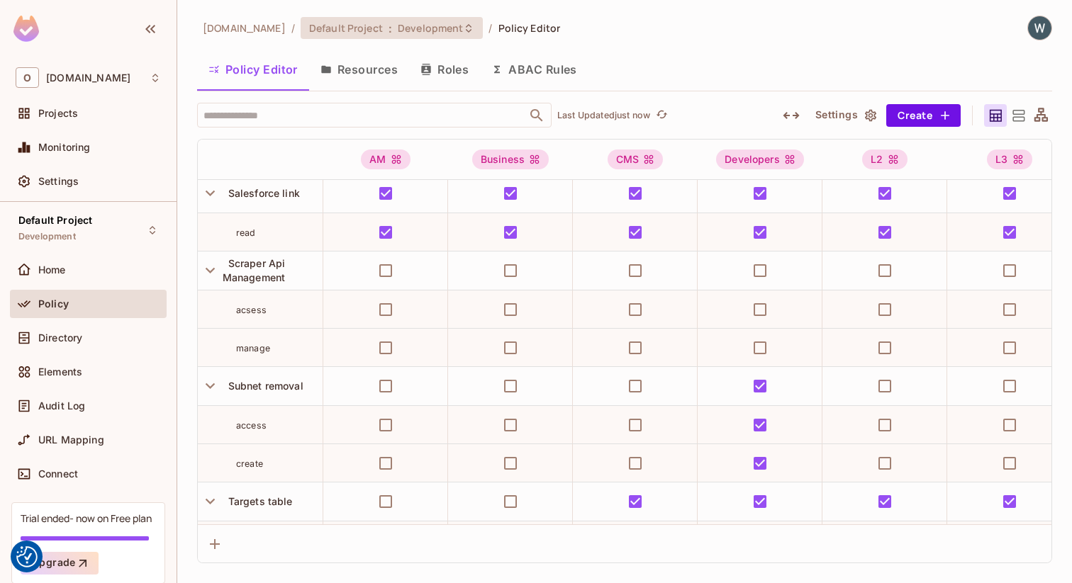
click at [412, 28] on span "Development" at bounding box center [430, 27] width 65 height 13
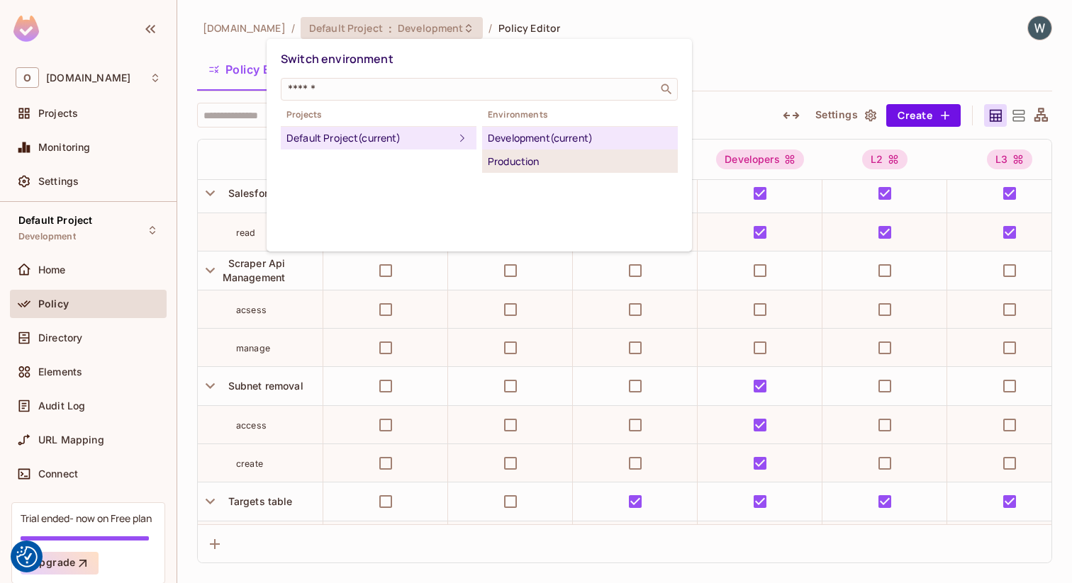
click at [540, 168] on div "Production" at bounding box center [580, 161] width 184 height 17
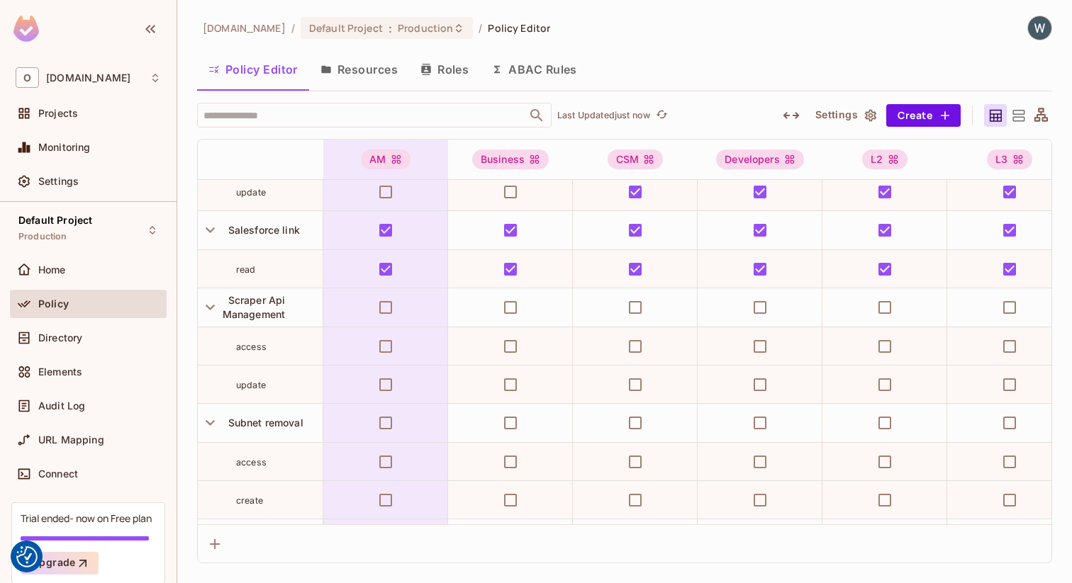
scroll to position [1358, 0]
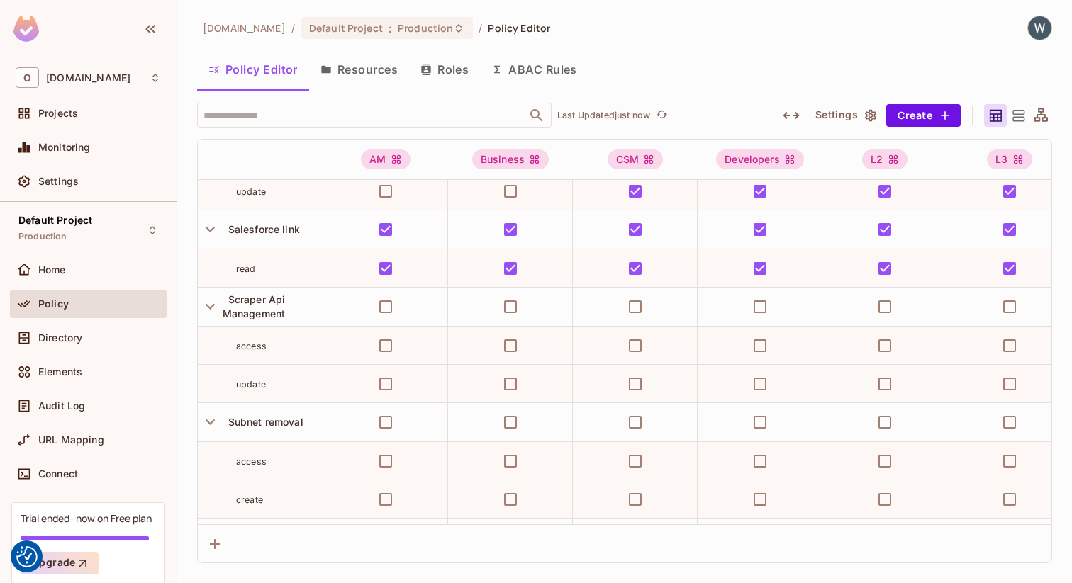
click at [276, 384] on div "update" at bounding box center [279, 384] width 86 height 14
click at [301, 289] on div "Scraper Api Management" at bounding box center [260, 307] width 125 height 38
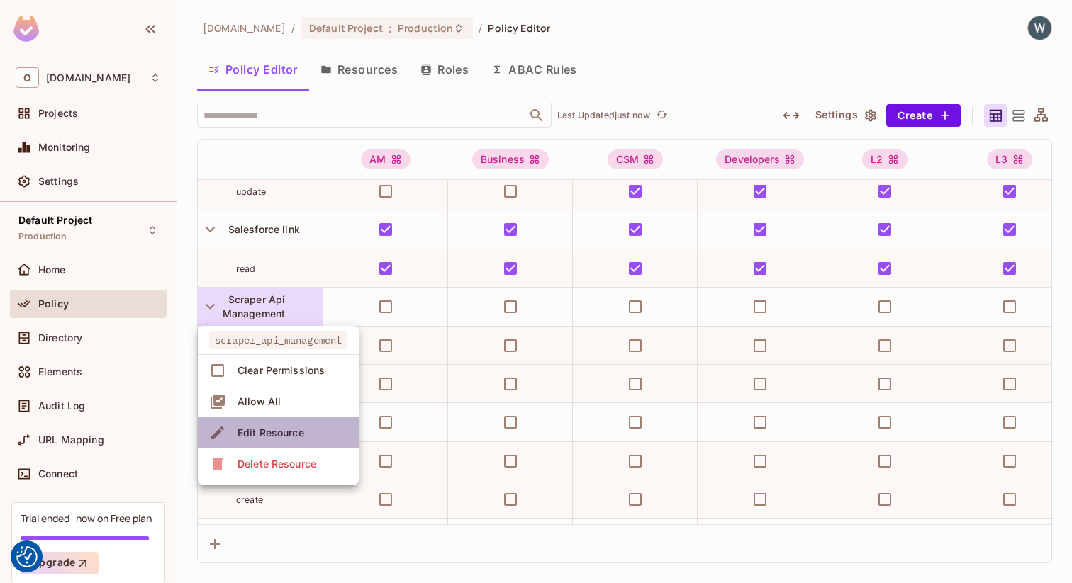
click at [300, 432] on div "Edit Resource" at bounding box center [270, 433] width 67 height 14
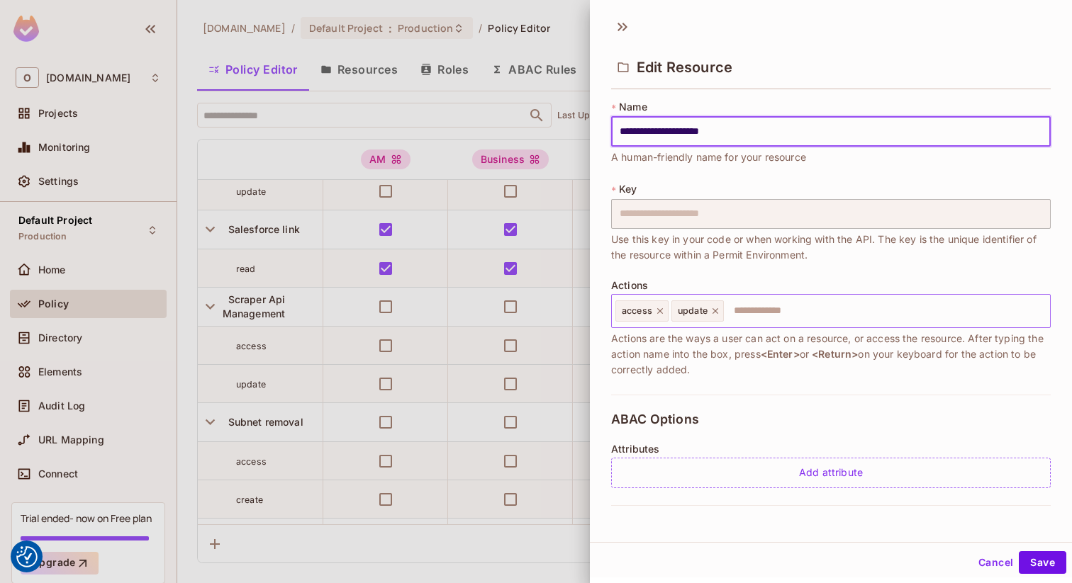
click at [720, 310] on icon at bounding box center [715, 311] width 10 height 10
click at [720, 310] on input "text" at bounding box center [857, 311] width 374 height 28
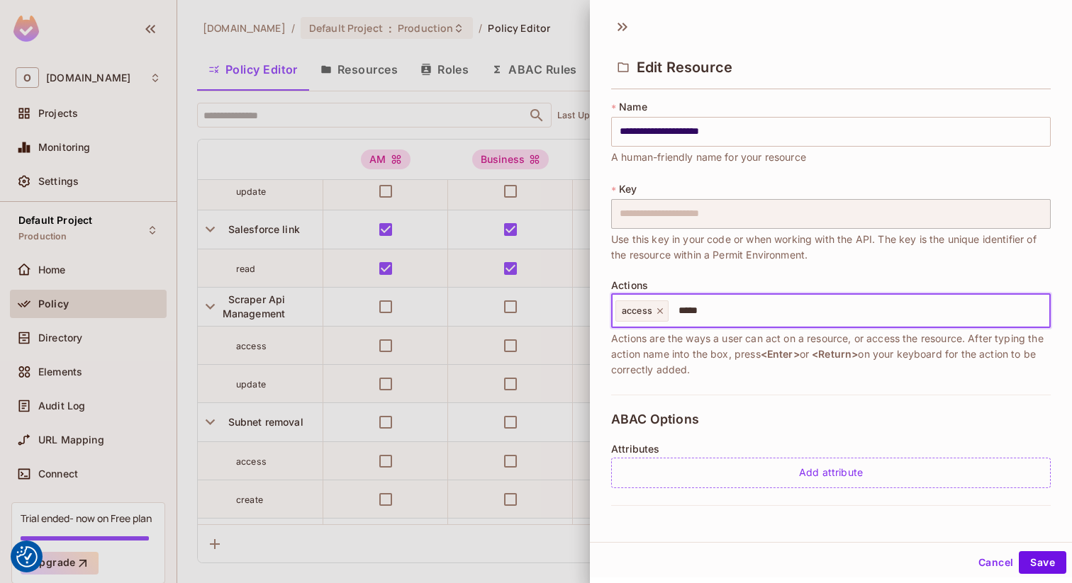
type input "******"
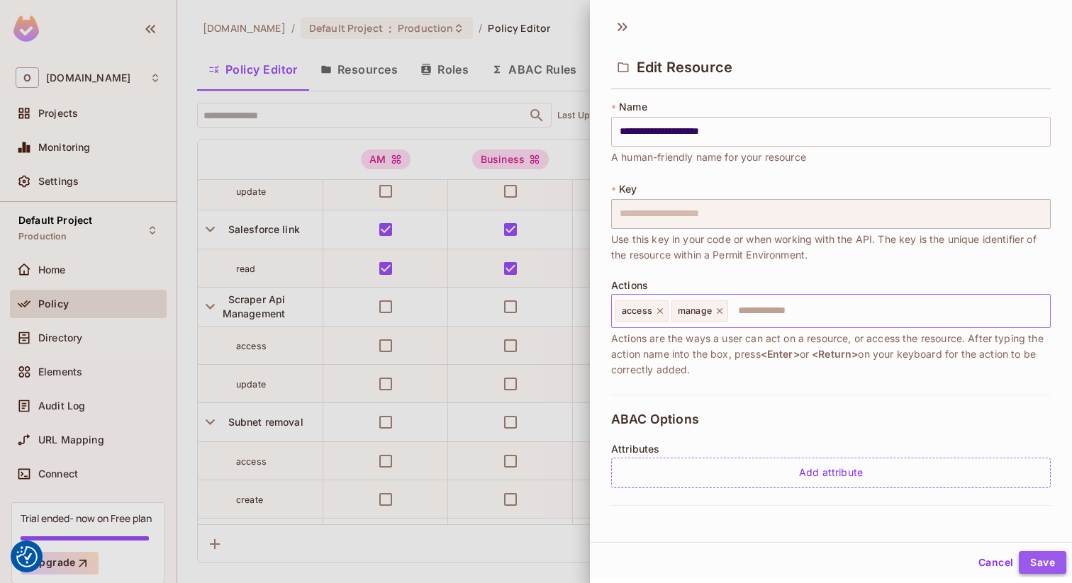
click at [1049, 560] on button "Save" at bounding box center [1042, 563] width 47 height 23
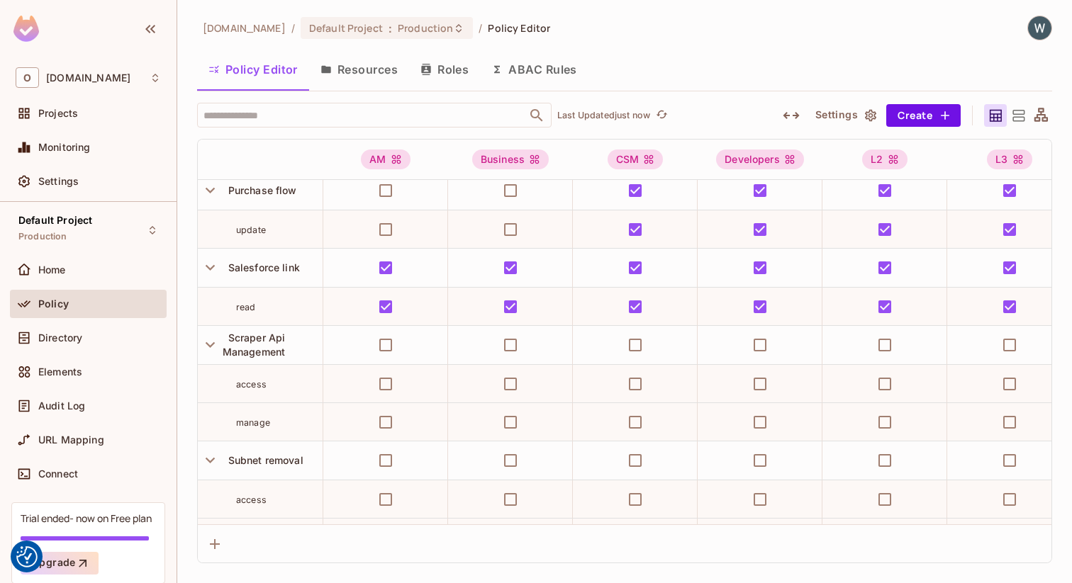
scroll to position [1348, 0]
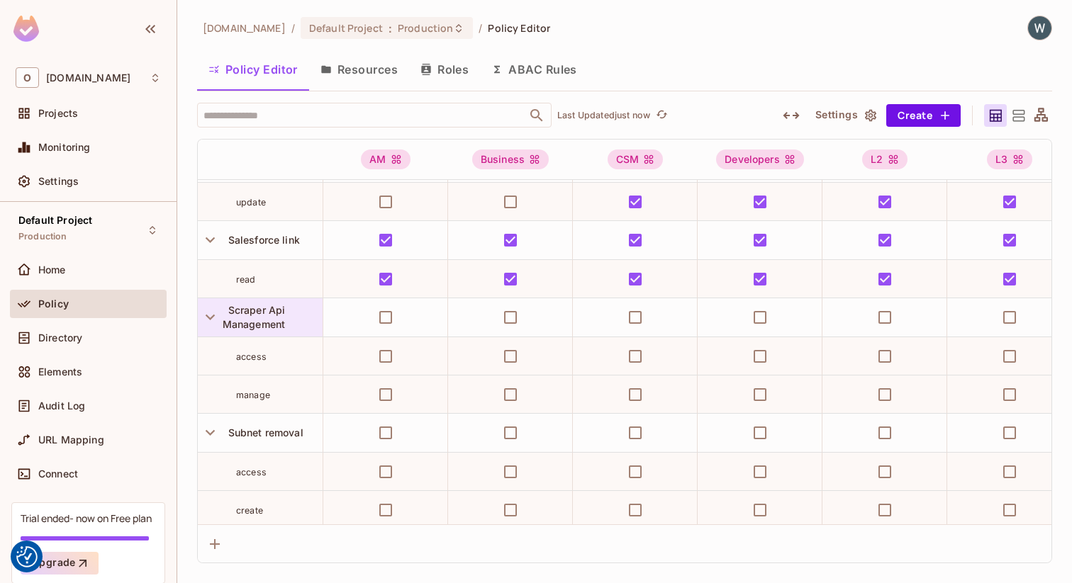
click at [287, 310] on div "Scraper Api Management" at bounding box center [273, 317] width 100 height 28
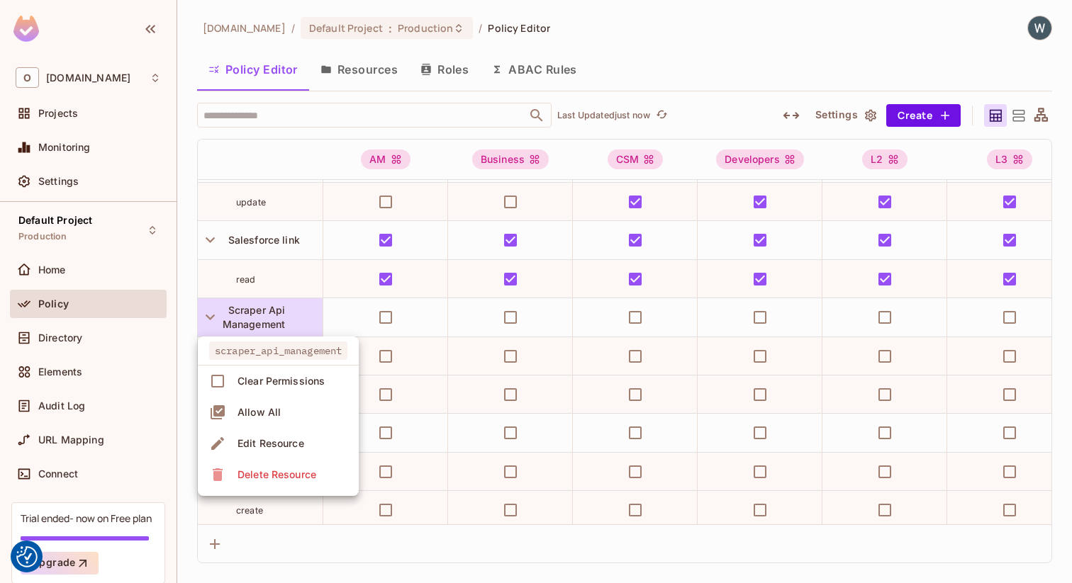
click at [299, 444] on div "Edit Resource" at bounding box center [270, 444] width 67 height 14
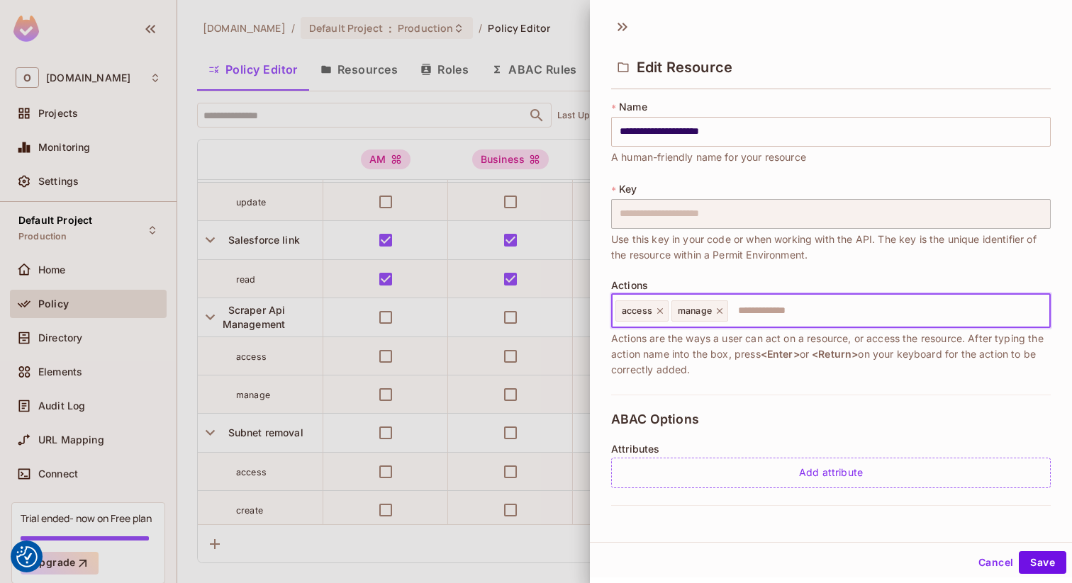
click at [743, 310] on input "text" at bounding box center [886, 311] width 315 height 28
type input "******"
click at [720, 312] on icon at bounding box center [720, 311] width 6 height 6
click at [1046, 566] on button "Save" at bounding box center [1042, 563] width 47 height 23
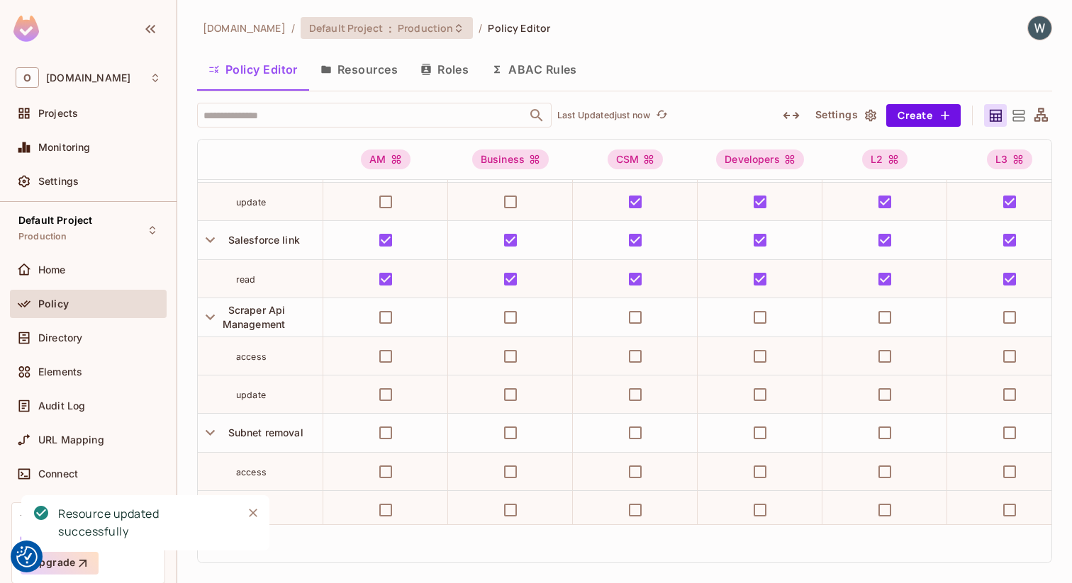
click at [400, 30] on span "Production" at bounding box center [425, 27] width 55 height 13
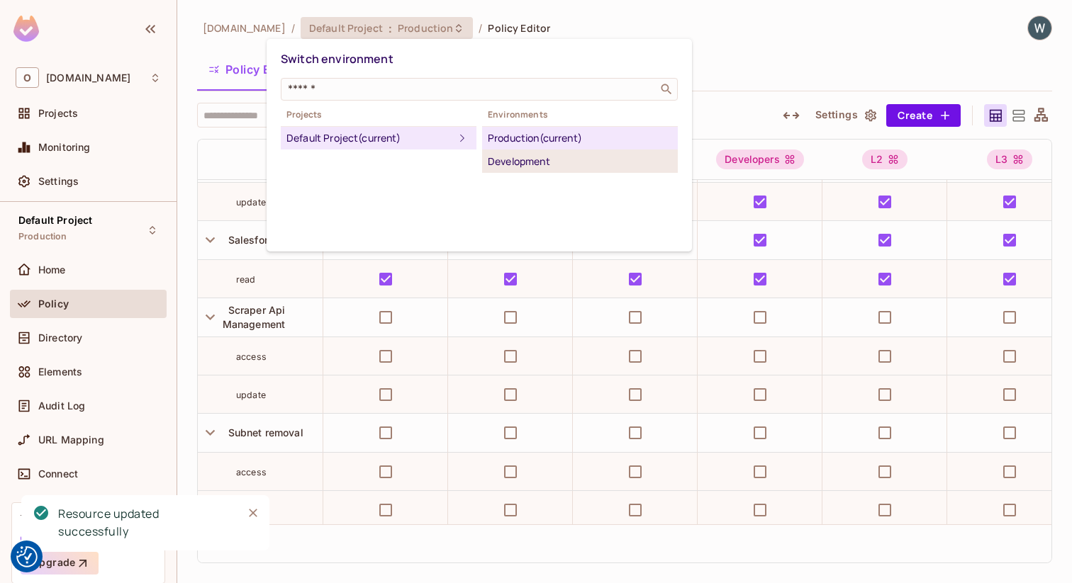
click at [538, 159] on div "Development" at bounding box center [580, 161] width 184 height 17
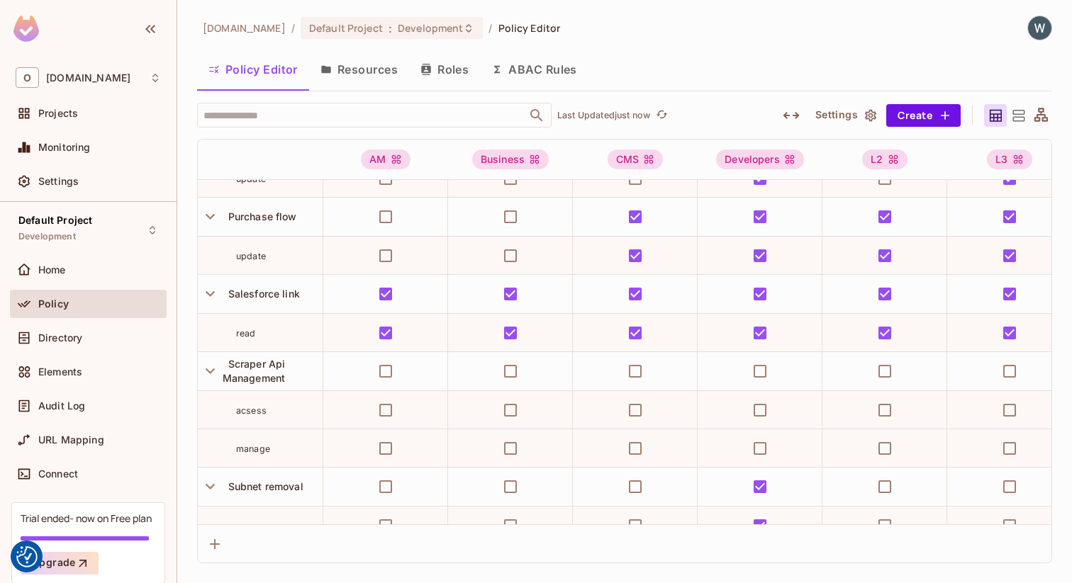
scroll to position [1336, 0]
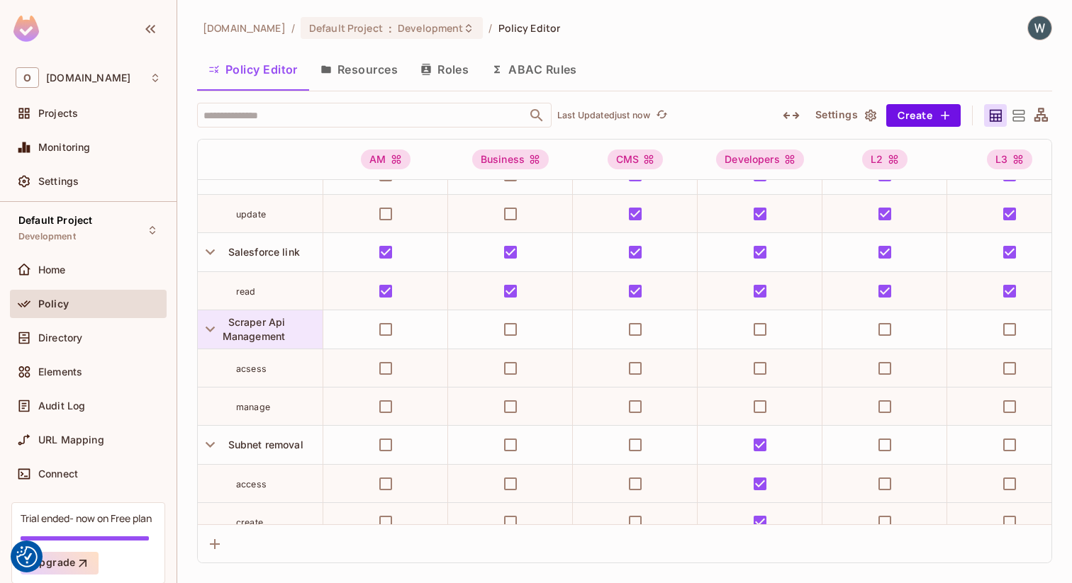
click at [272, 322] on span "Scraper Api Management" at bounding box center [254, 329] width 63 height 26
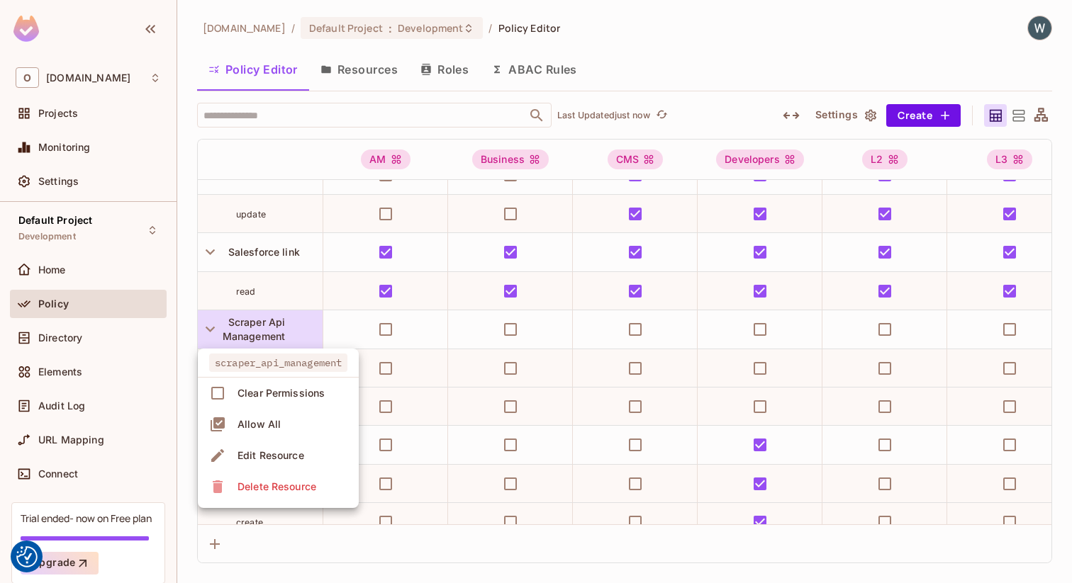
click at [299, 457] on div "Edit Resource" at bounding box center [270, 456] width 67 height 14
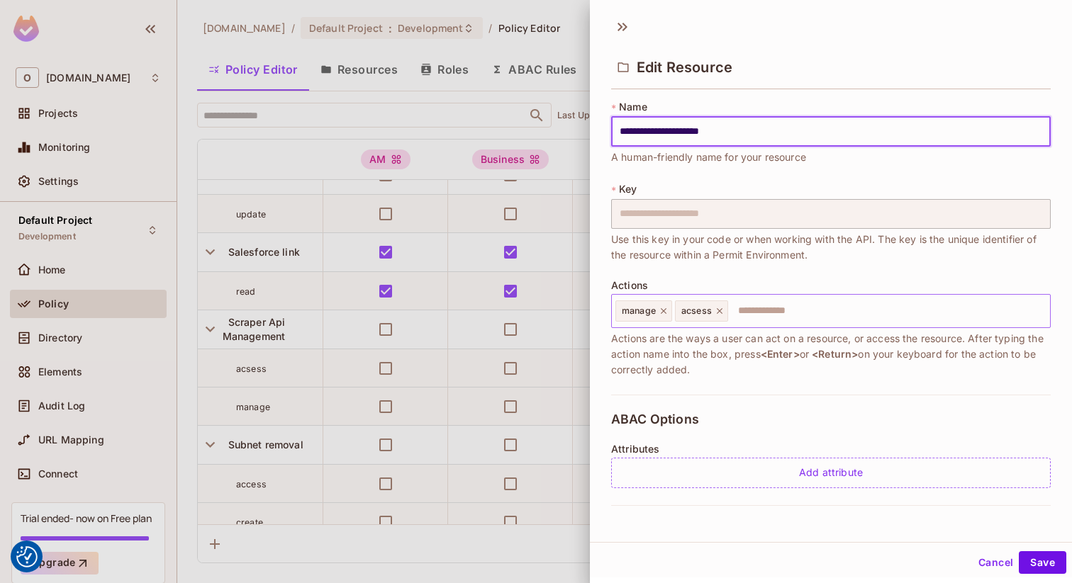
click at [767, 313] on input "text" at bounding box center [886, 311] width 315 height 28
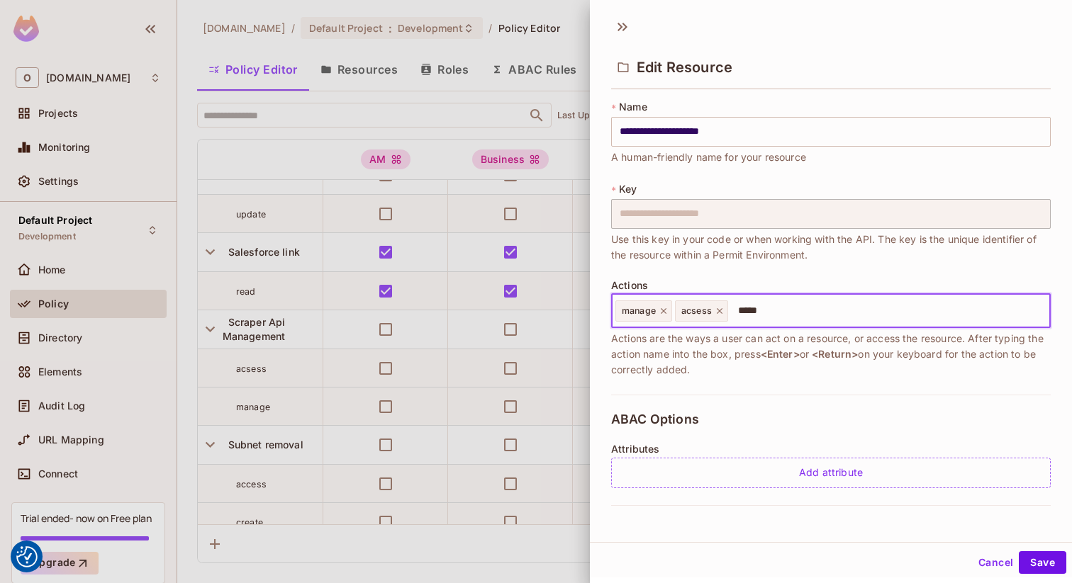
type input "******"
click at [662, 310] on icon at bounding box center [664, 311] width 6 height 6
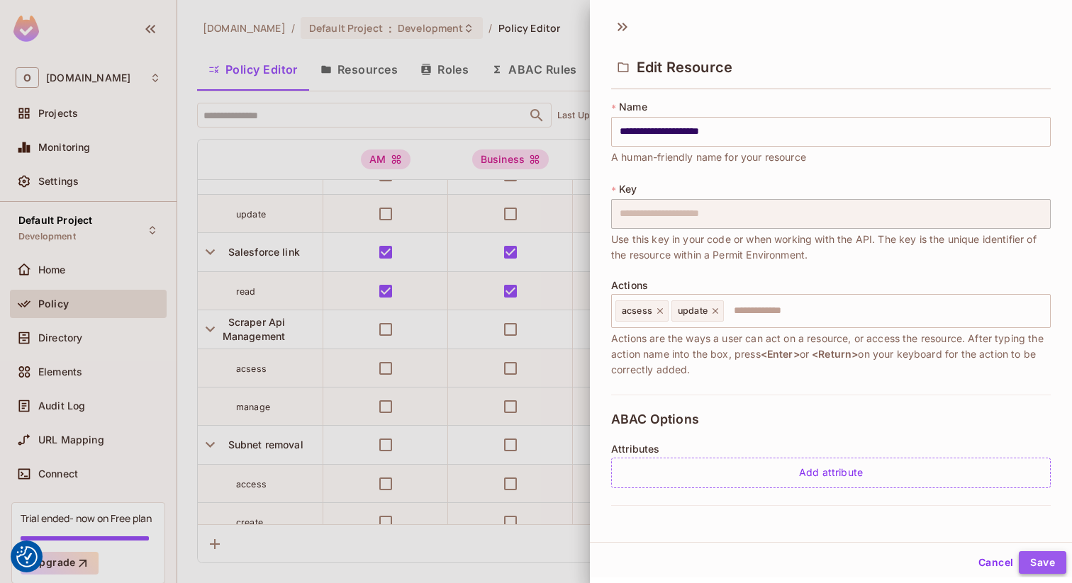
click at [1029, 566] on button "Save" at bounding box center [1042, 563] width 47 height 23
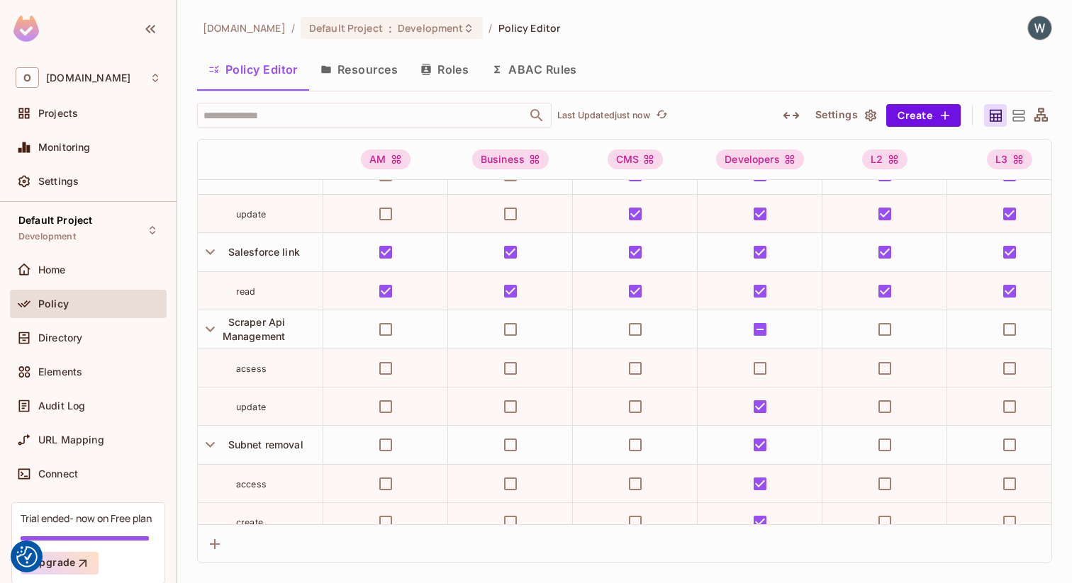
click at [279, 367] on div "acsess" at bounding box center [279, 369] width 86 height 14
click at [292, 327] on div "Scraper Api Management" at bounding box center [273, 329] width 100 height 28
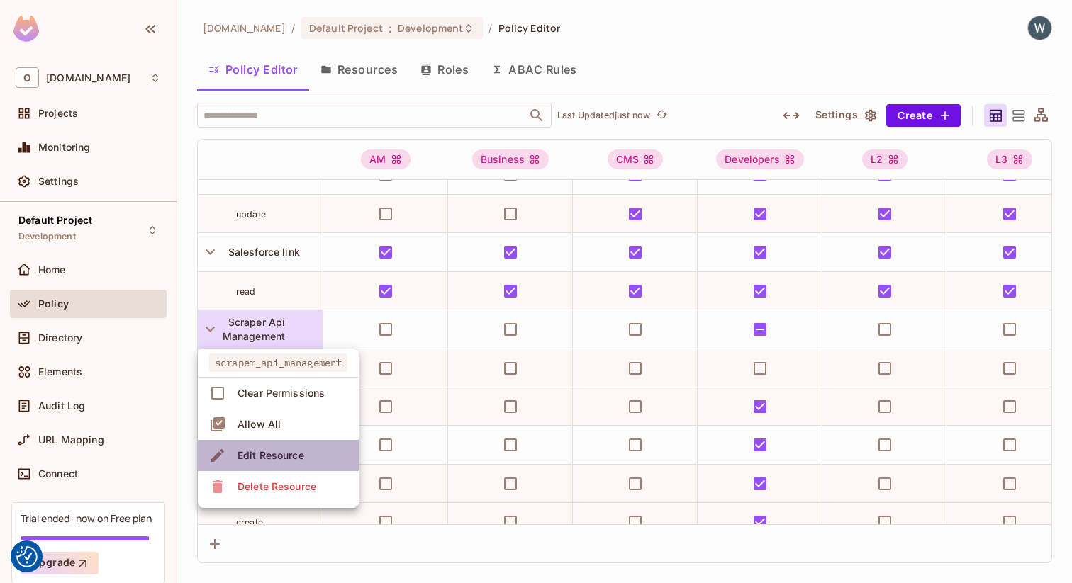
click at [290, 461] on div "Edit Resource" at bounding box center [270, 456] width 67 height 14
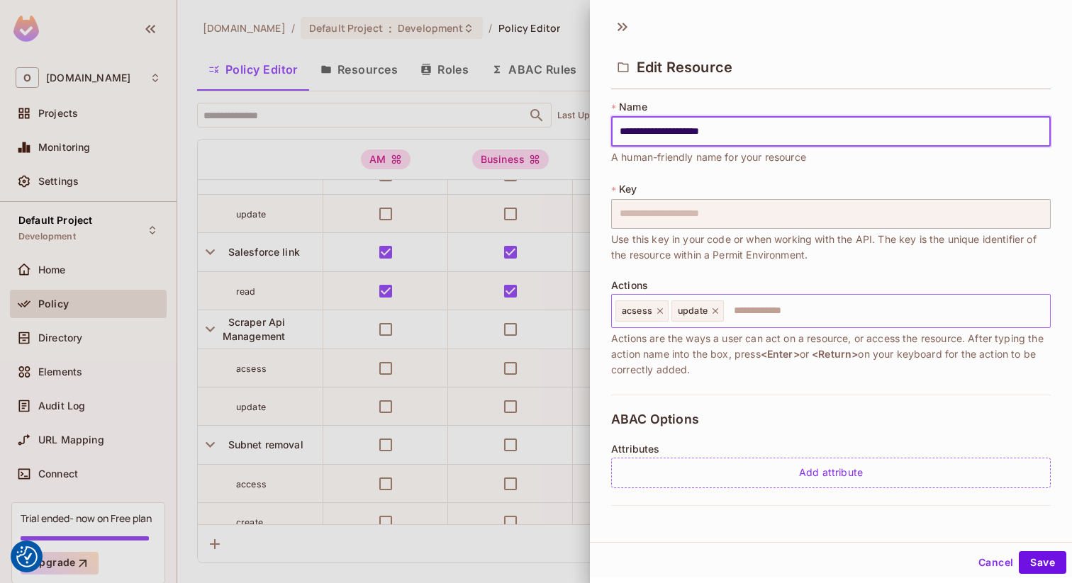
click at [737, 313] on input "text" at bounding box center [884, 311] width 319 height 28
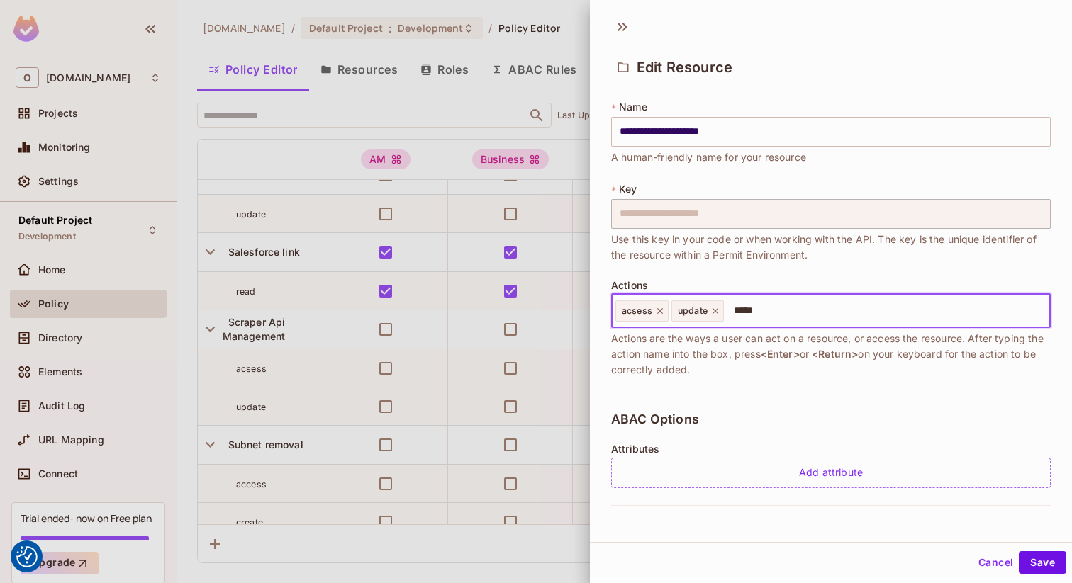
type input "******"
click at [658, 311] on icon at bounding box center [660, 311] width 10 height 10
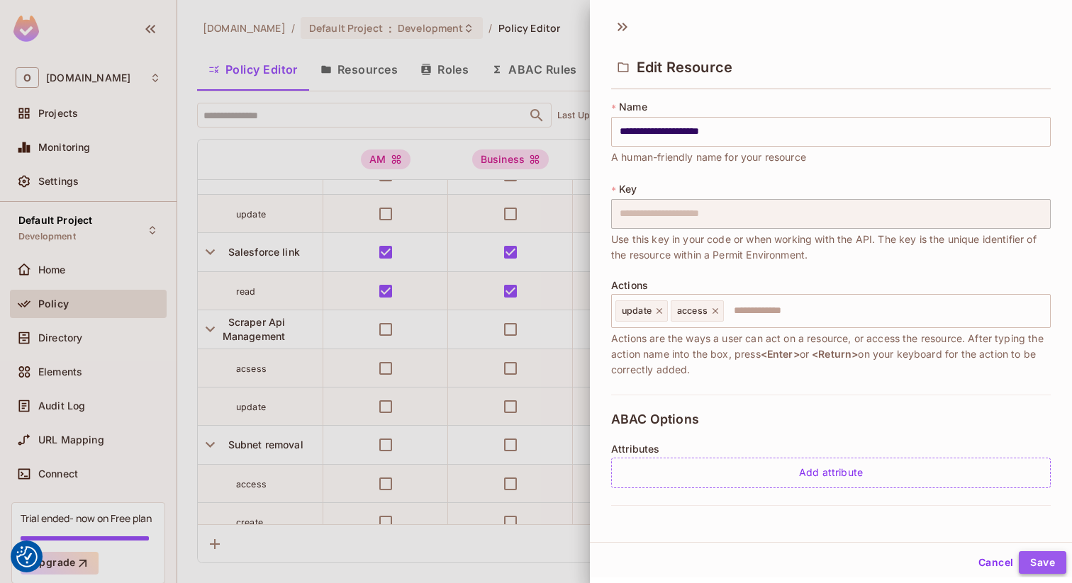
click at [1034, 561] on button "Save" at bounding box center [1042, 563] width 47 height 23
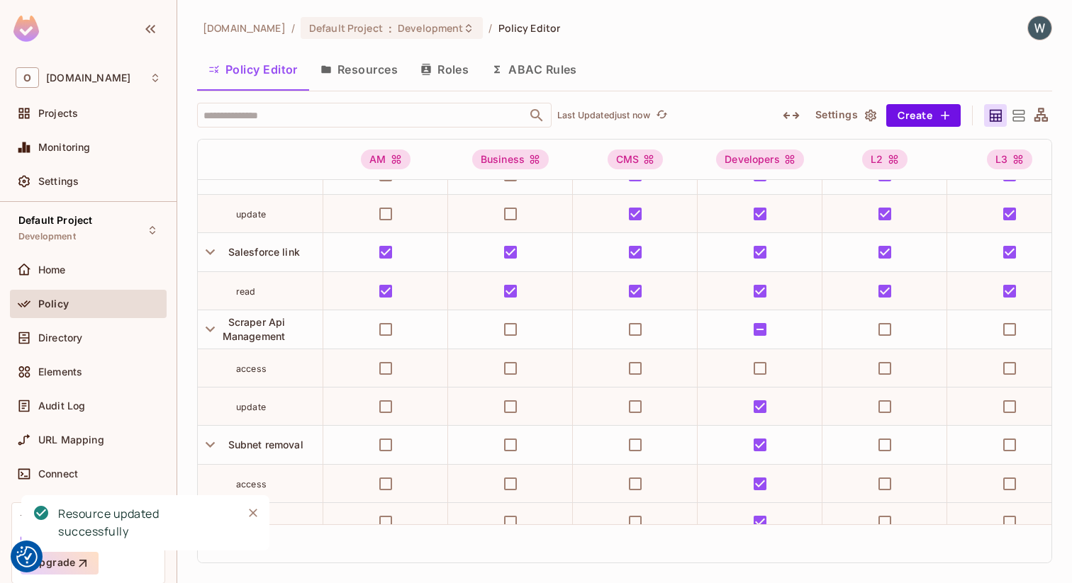
click at [254, 515] on icon "Close" at bounding box center [253, 513] width 9 height 9
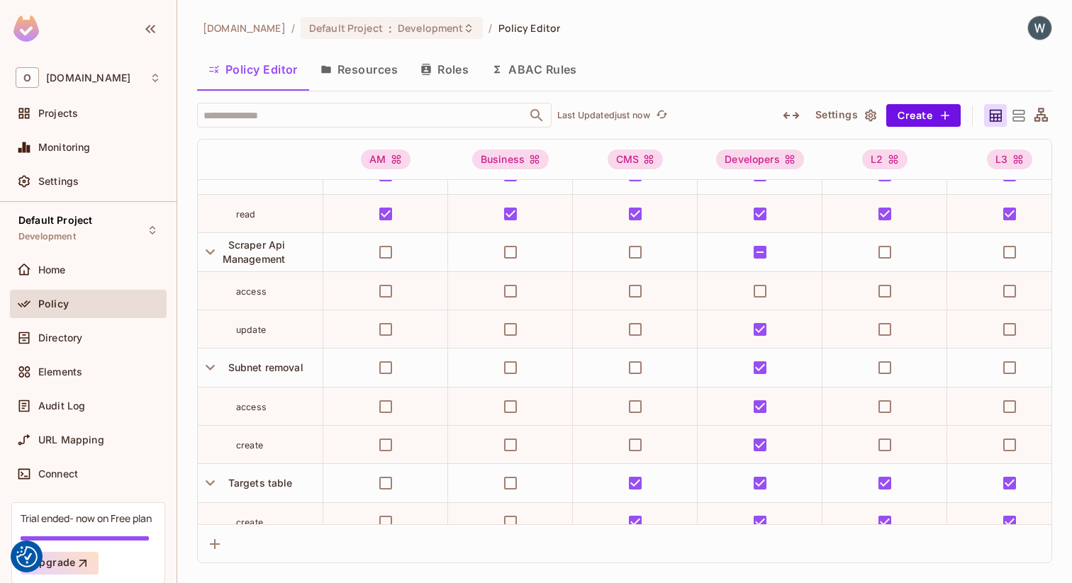
scroll to position [1413, 1]
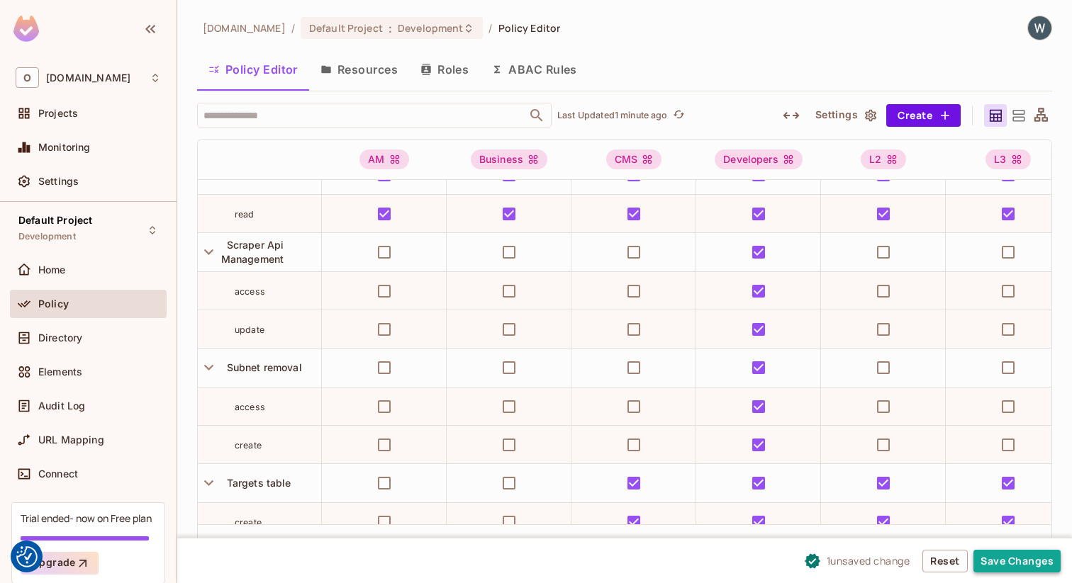
click at [1014, 563] on button "Save Changes" at bounding box center [1016, 561] width 87 height 23
